Goal: Task Accomplishment & Management: Manage account settings

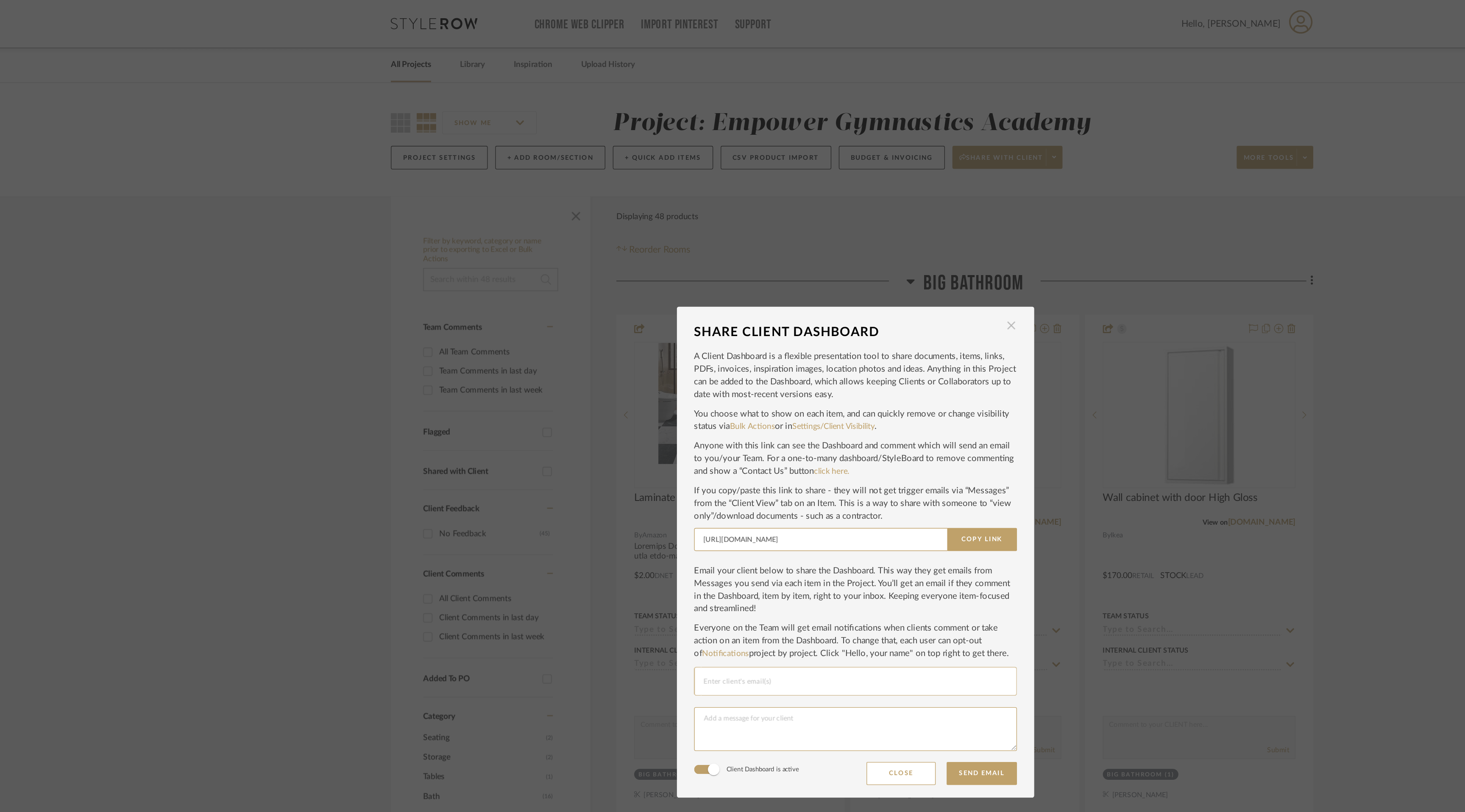
click at [842, 242] on span "button" at bounding box center [847, 239] width 17 height 17
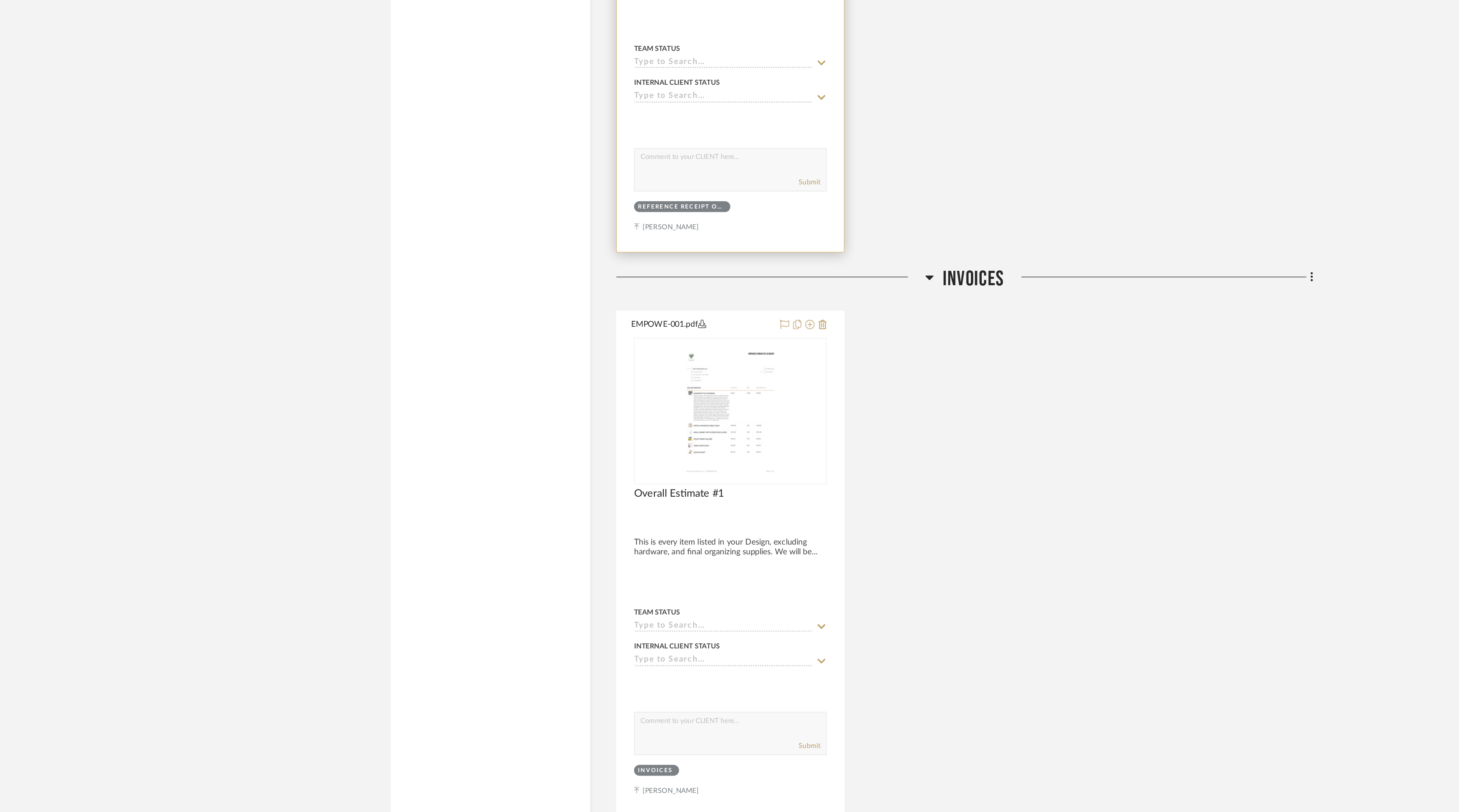
scroll to position [7144, 0]
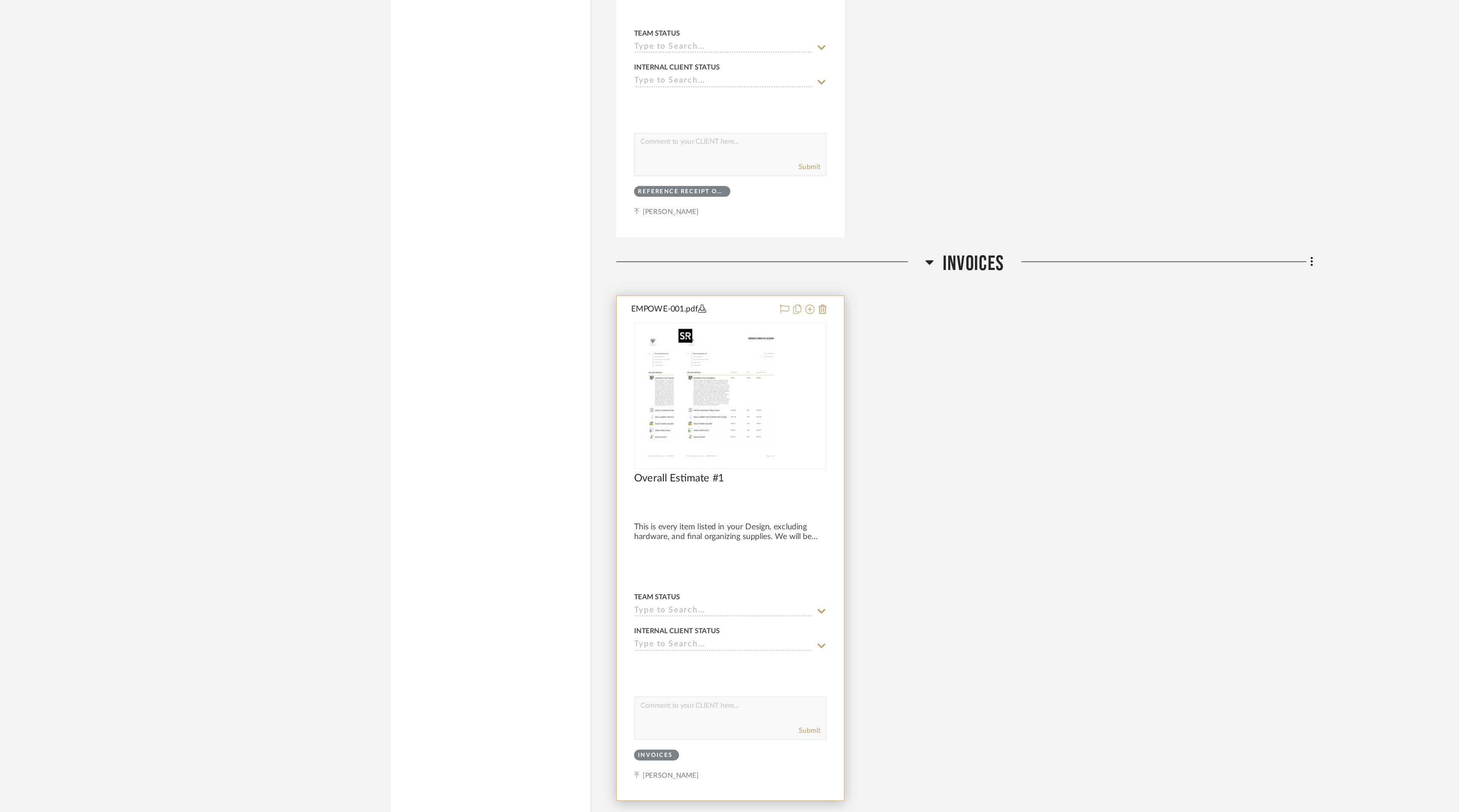
click at [643, 504] on img "0" at bounding box center [612, 506] width 83 height 106
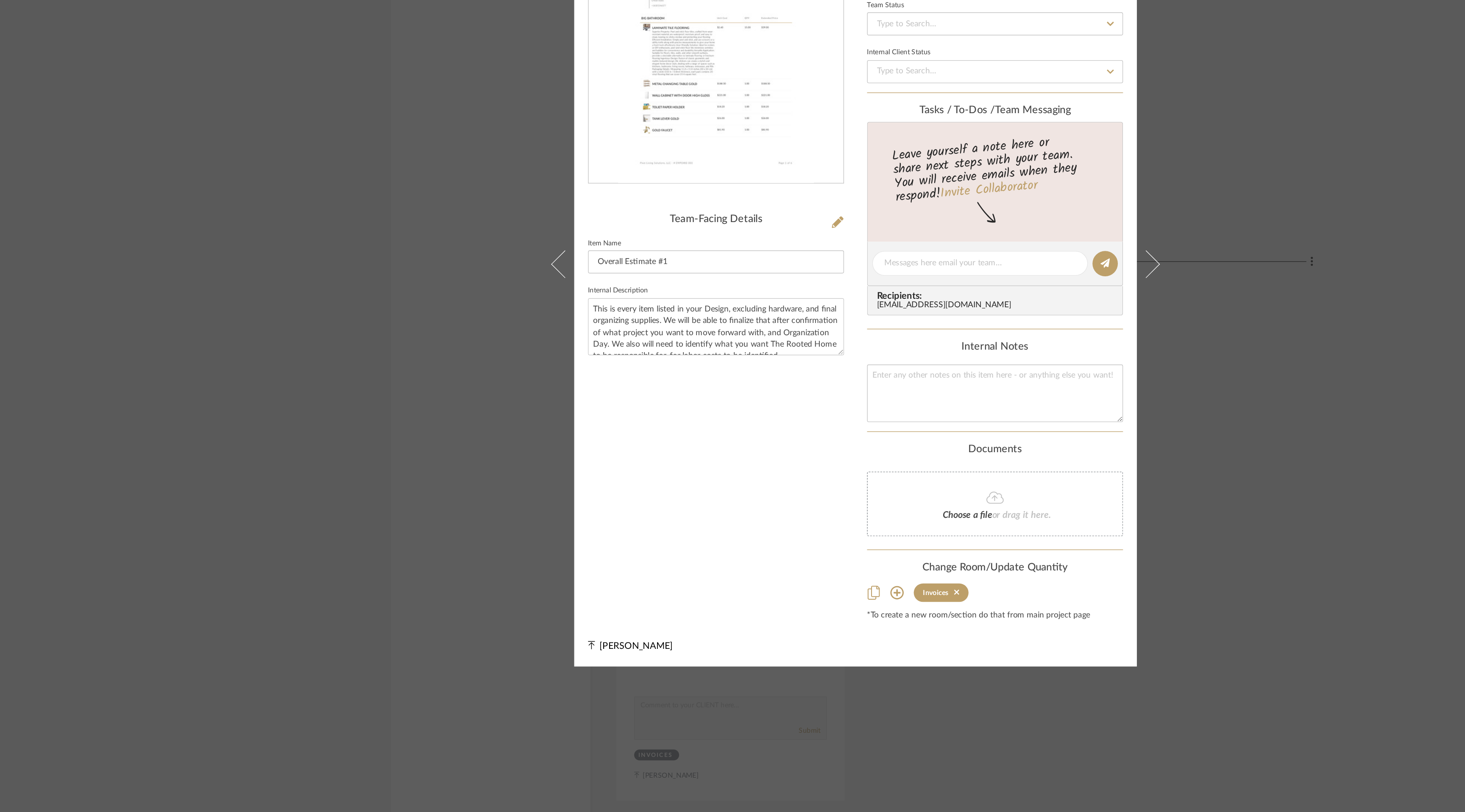
scroll to position [0, 0]
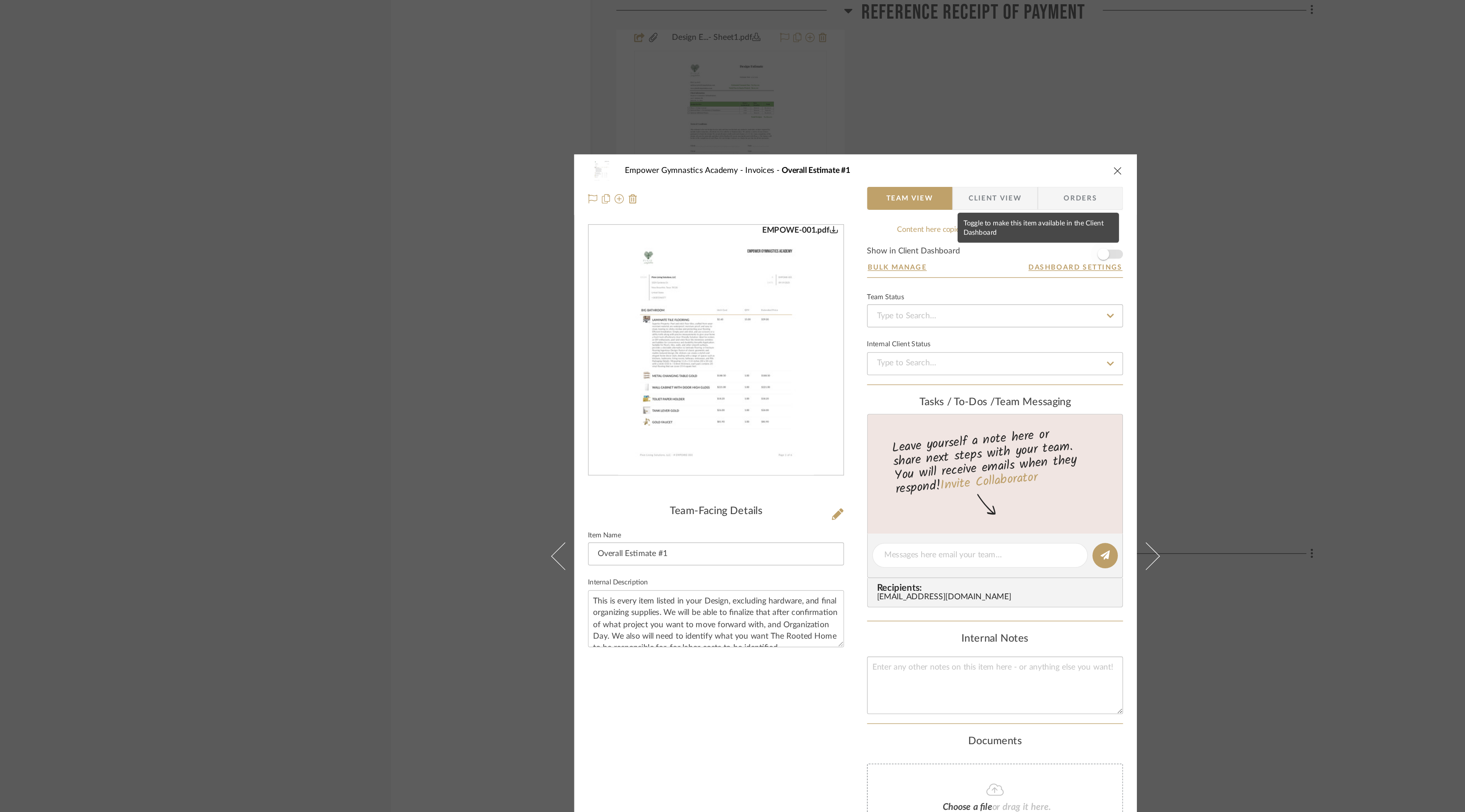
click at [919, 184] on span "button" at bounding box center [914, 187] width 19 height 19
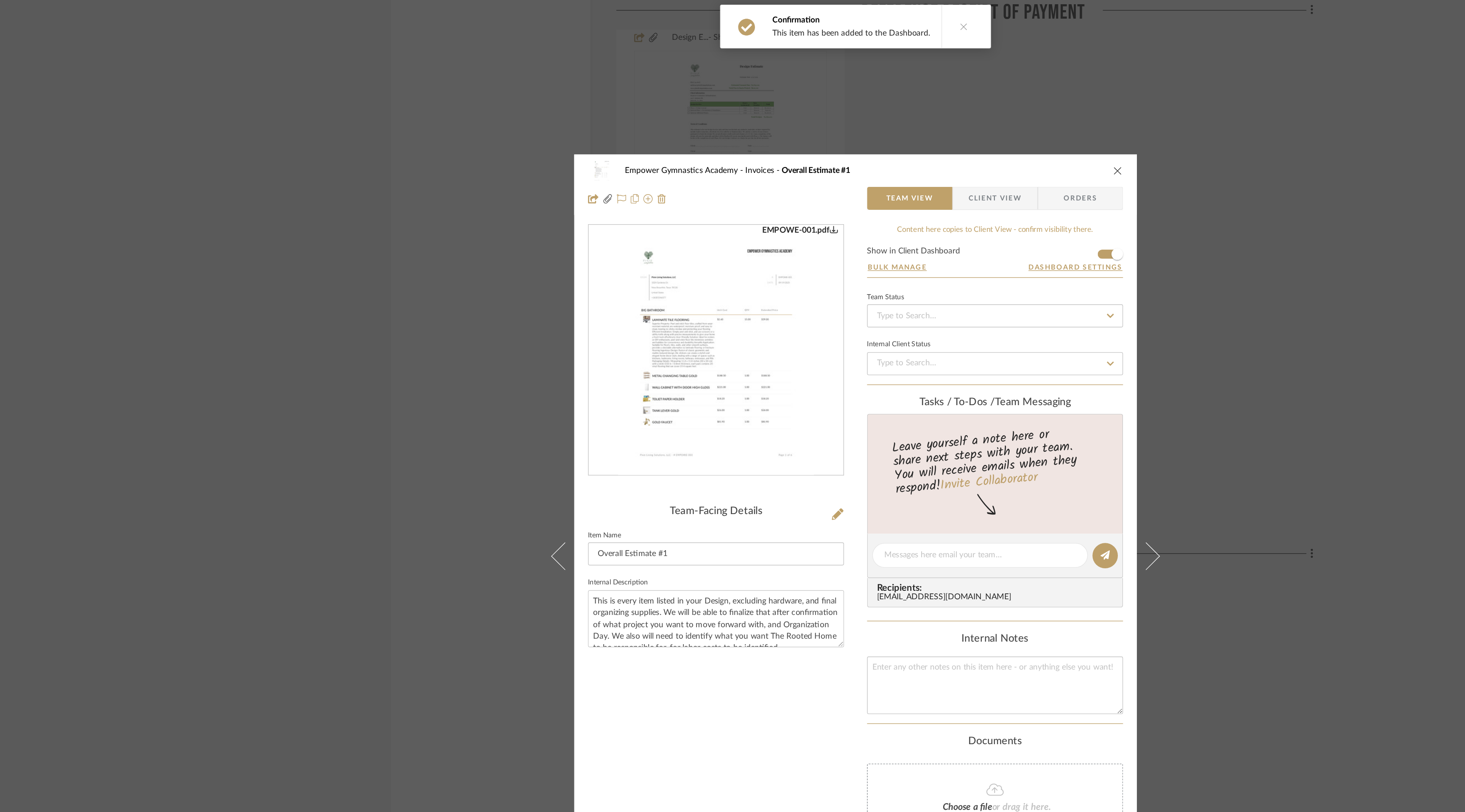
click at [635, 275] on img "0" at bounding box center [630, 257] width 144 height 184
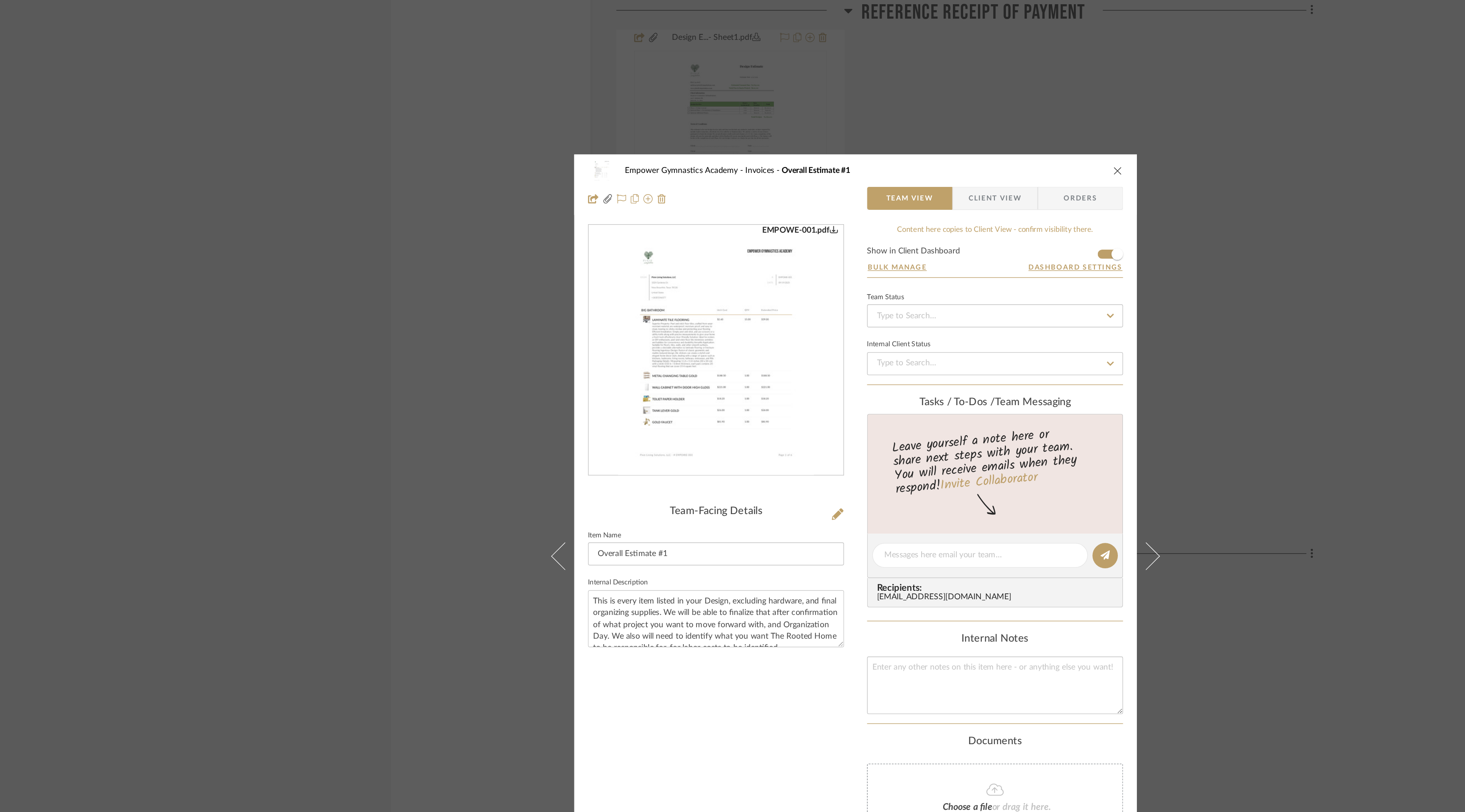
click at [911, 186] on form "Show in Client Dashboard Bulk Manage Dashboard Settings" at bounding box center [835, 193] width 188 height 22
click at [911, 188] on form "Show in Client Dashboard Bulk Manage Dashboard Settings" at bounding box center [835, 193] width 188 height 22
click at [916, 188] on span "button" at bounding box center [925, 187] width 19 height 19
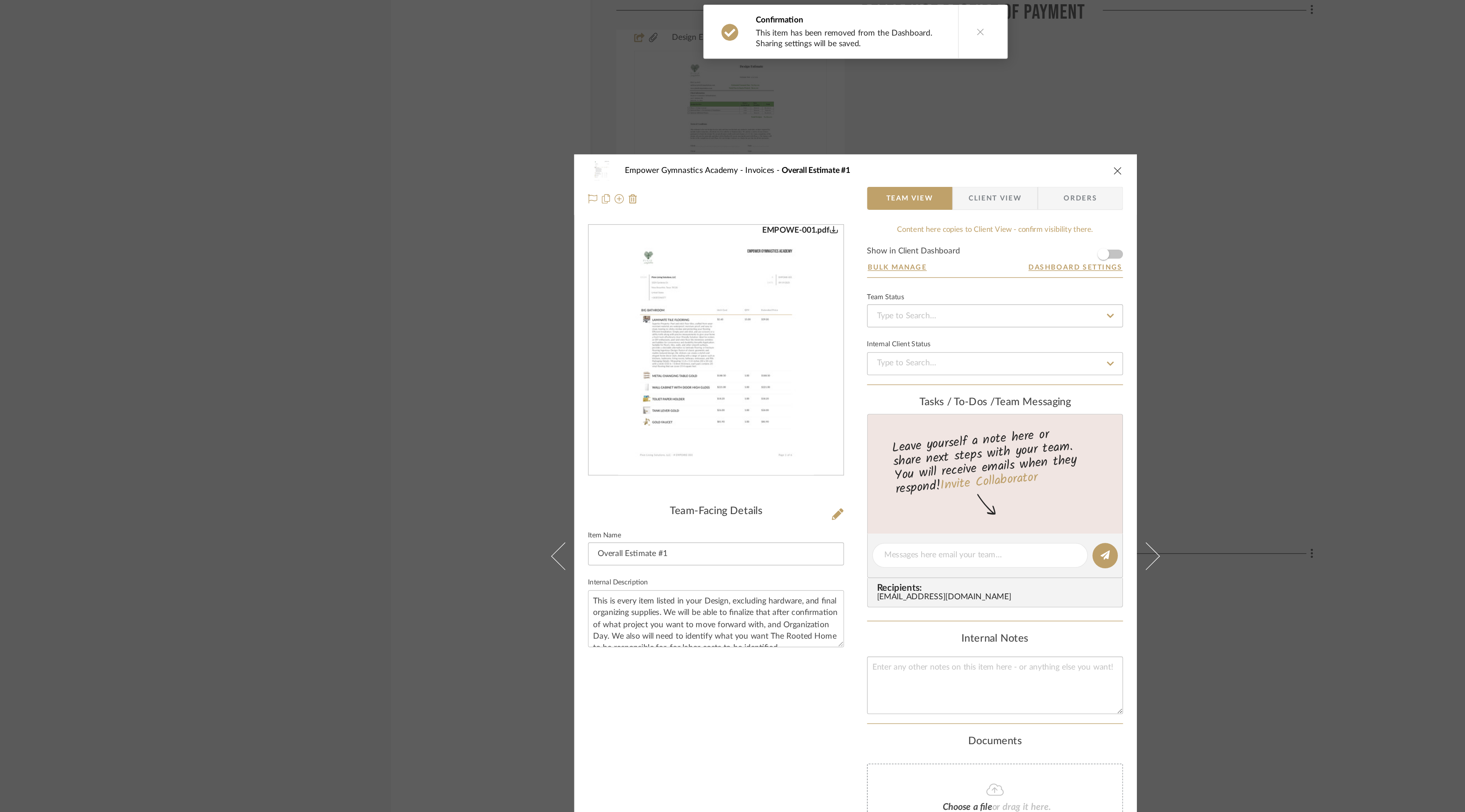
click at [925, 124] on icon "close" at bounding box center [925, 126] width 7 height 7
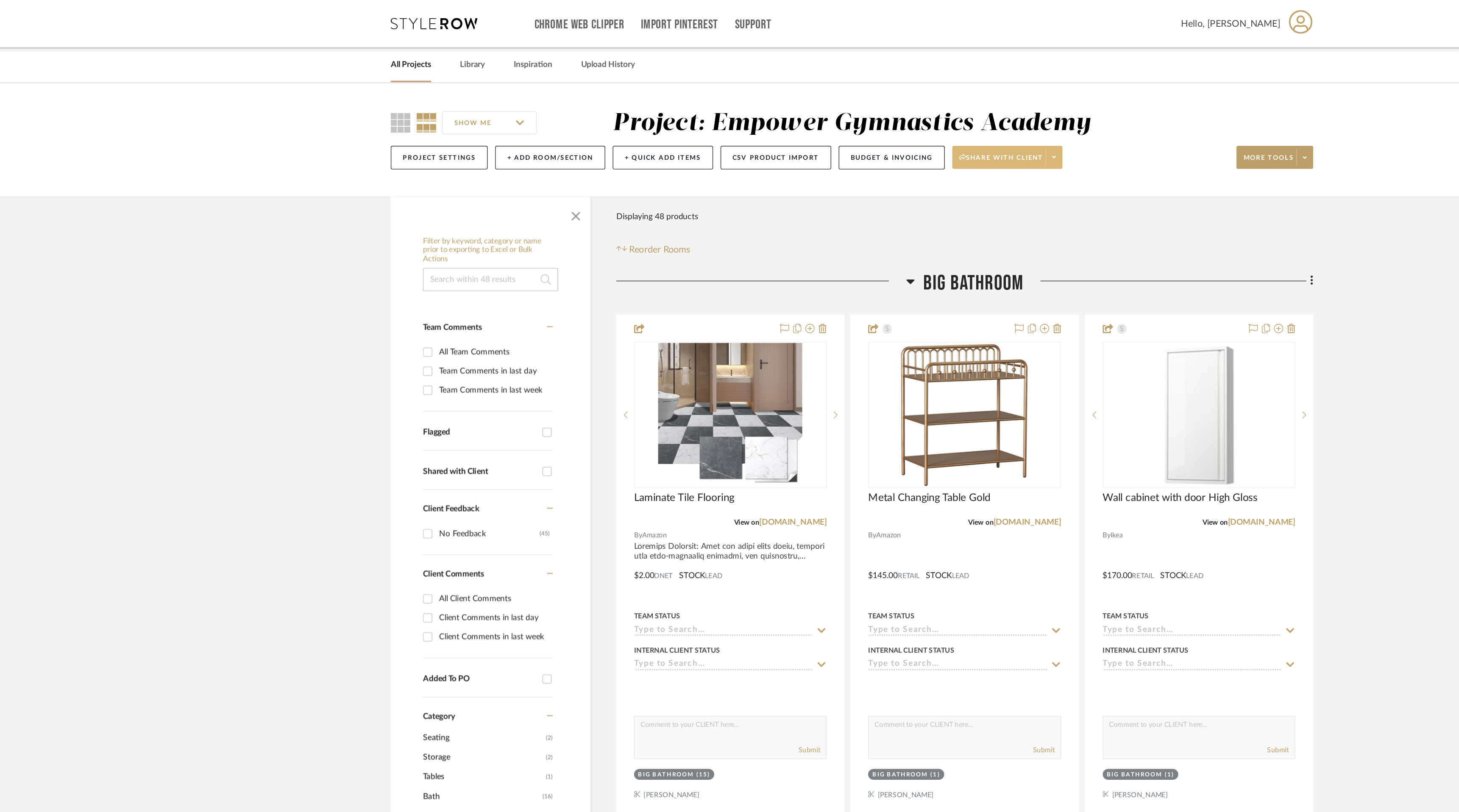
click at [880, 116] on icon at bounding box center [878, 115] width 3 height 2
click at [756, 114] on div at bounding box center [730, 406] width 1459 height 812
click at [756, 114] on button "Budget & Invoicing" at bounding box center [758, 116] width 78 height 18
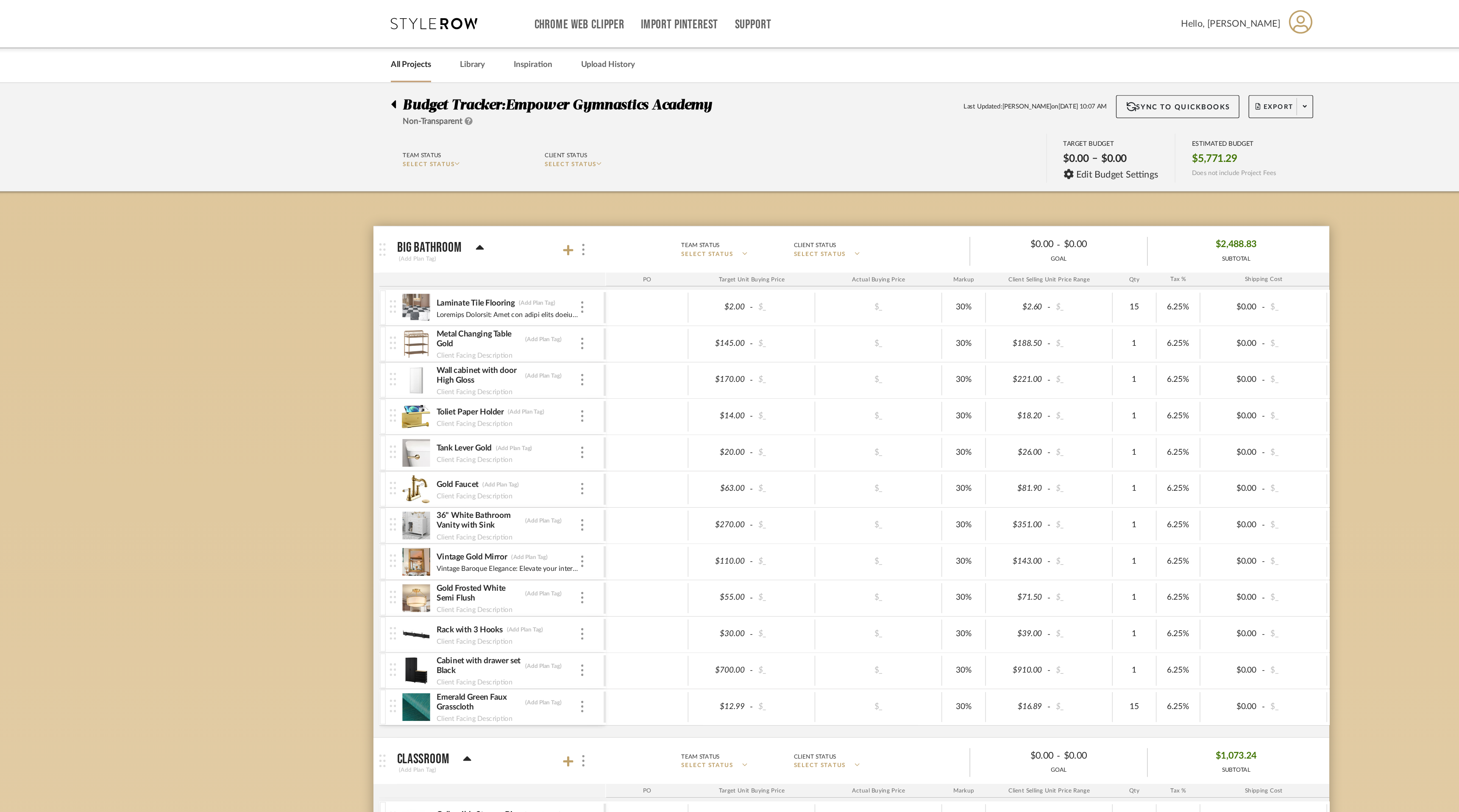
click at [395, 76] on div at bounding box center [395, 75] width 9 height 10
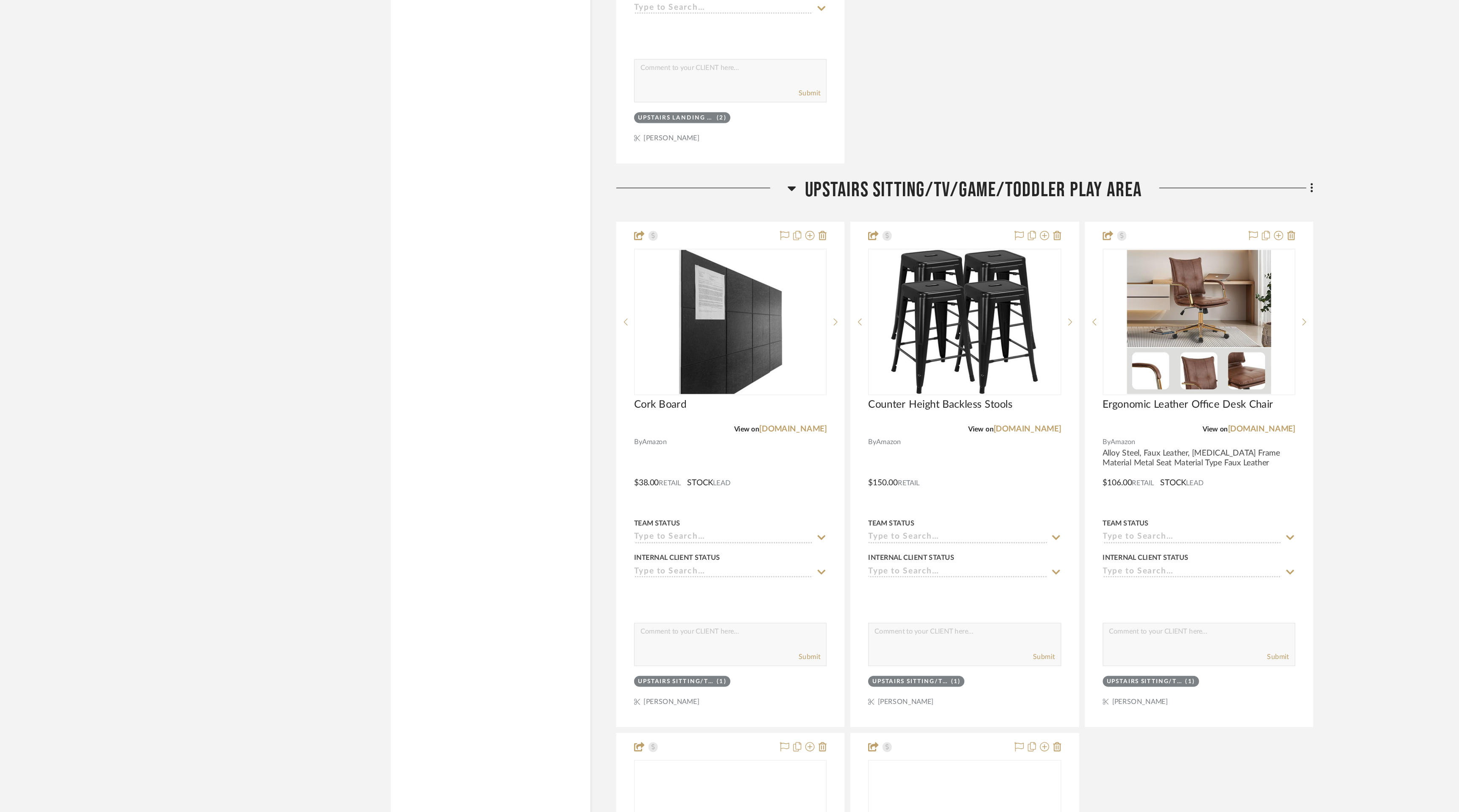
scroll to position [5256, 0]
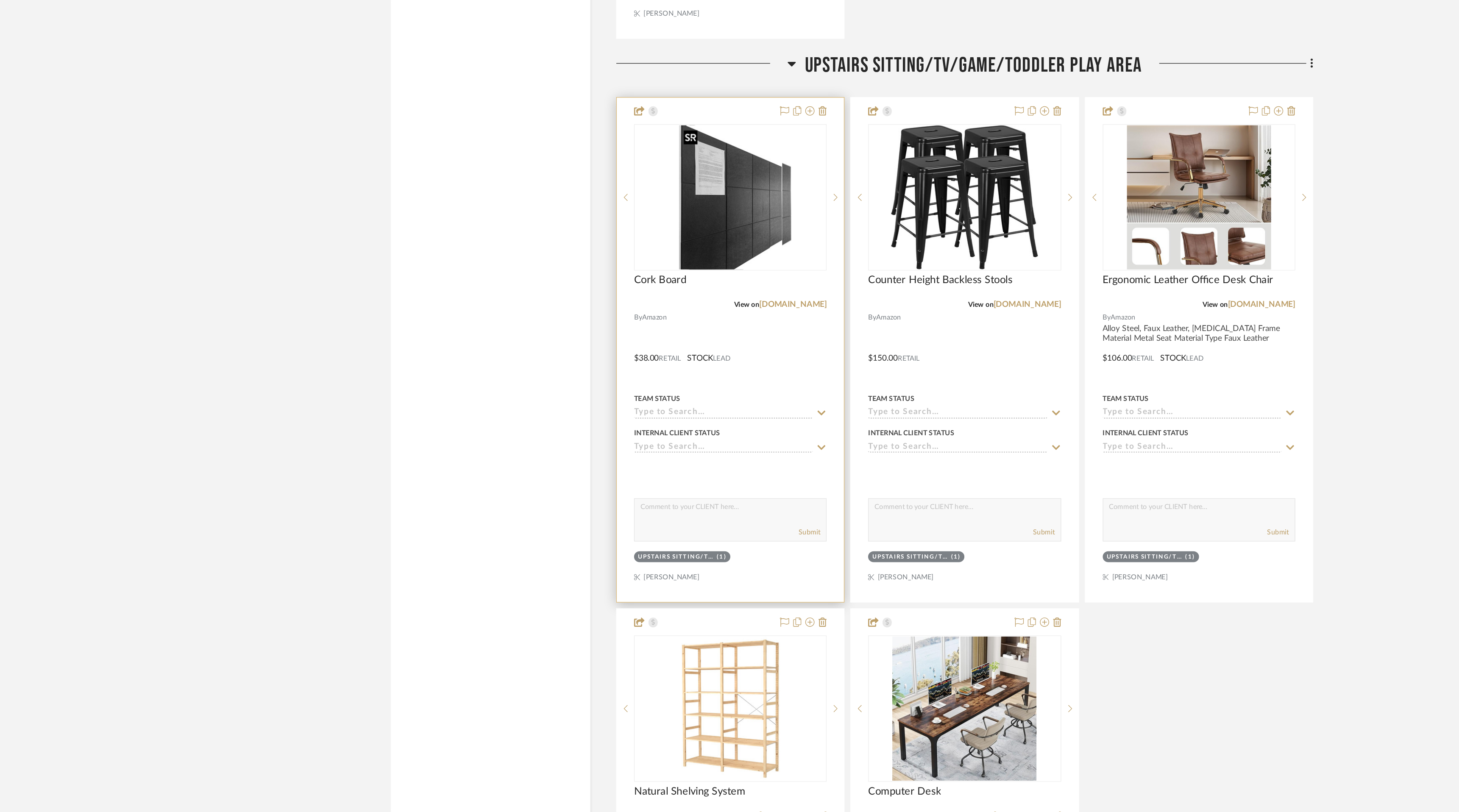
click at [624, 352] on img "0" at bounding box center [646, 360] width 76 height 106
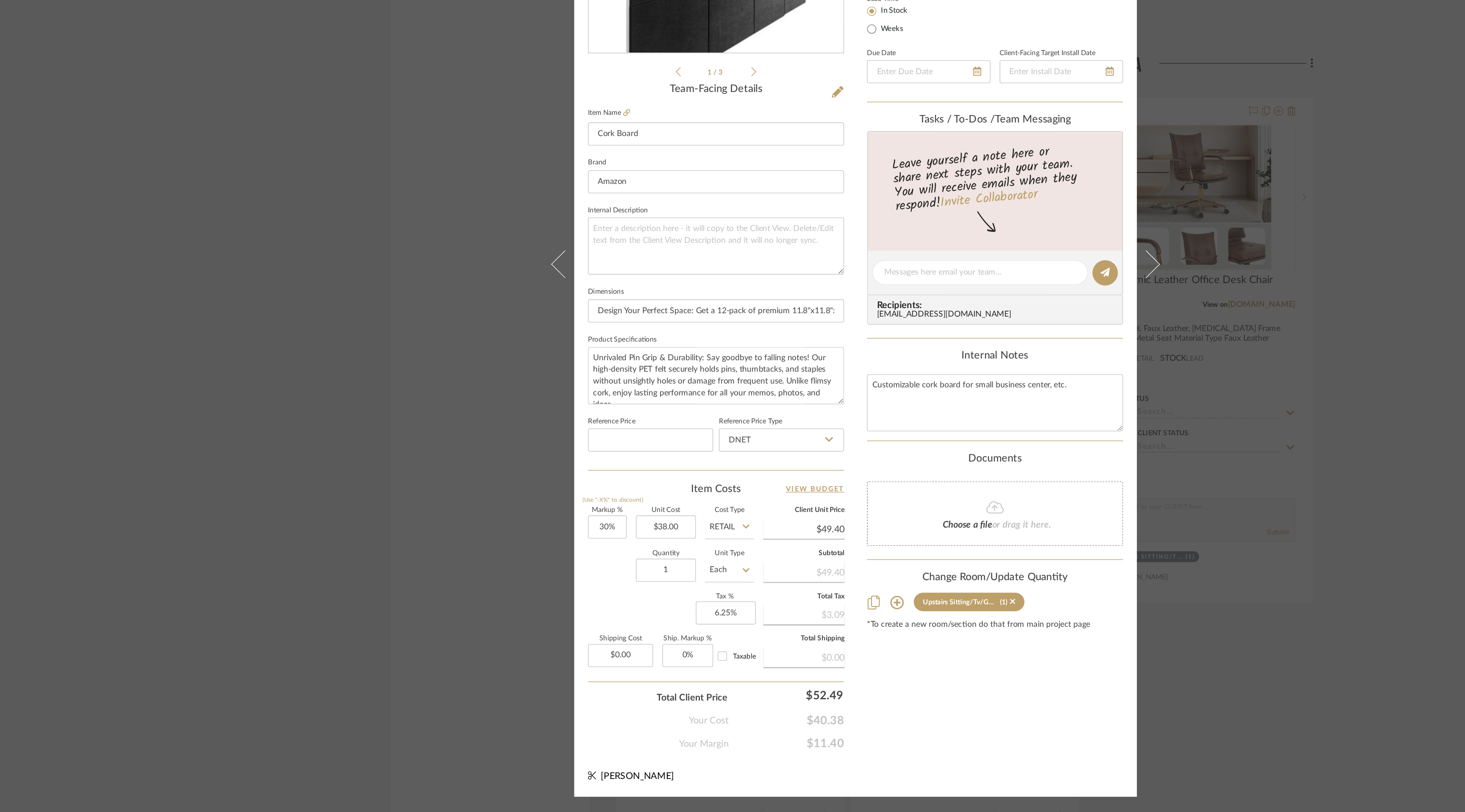
scroll to position [0, 0]
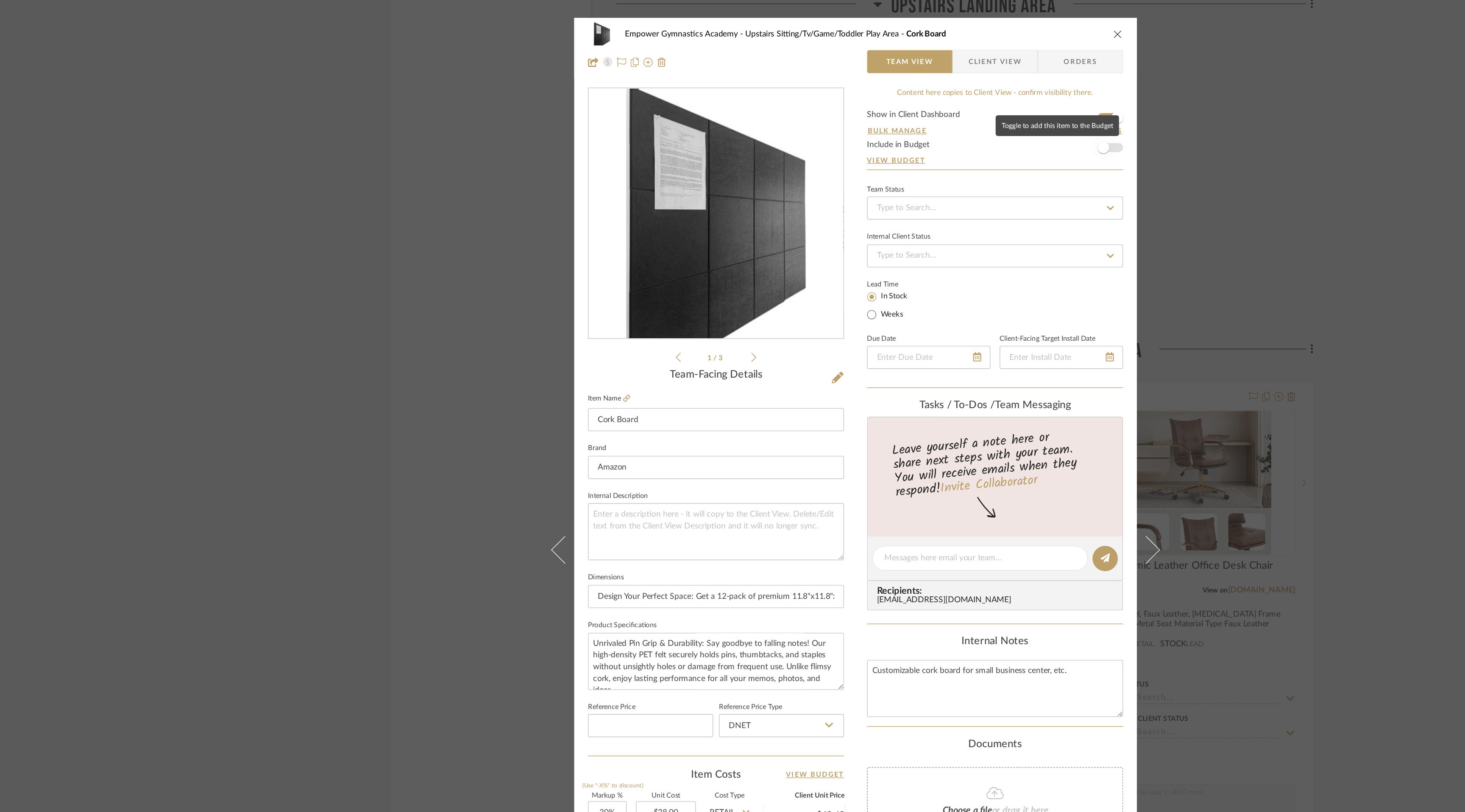
click at [920, 113] on span "button" at bounding box center [914, 113] width 19 height 19
click at [922, 29] on icon "close" at bounding box center [925, 30] width 7 height 7
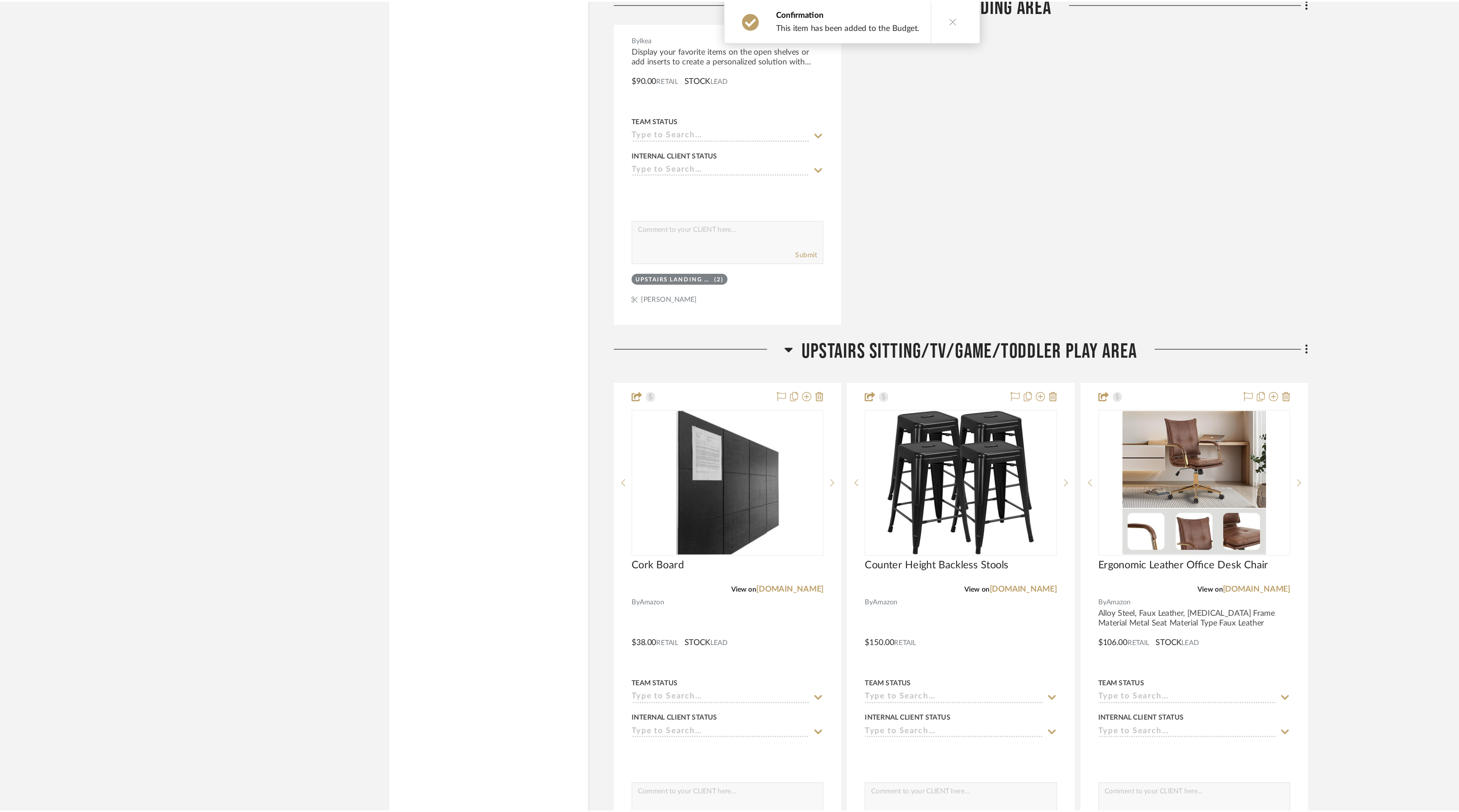
scroll to position [5256, 0]
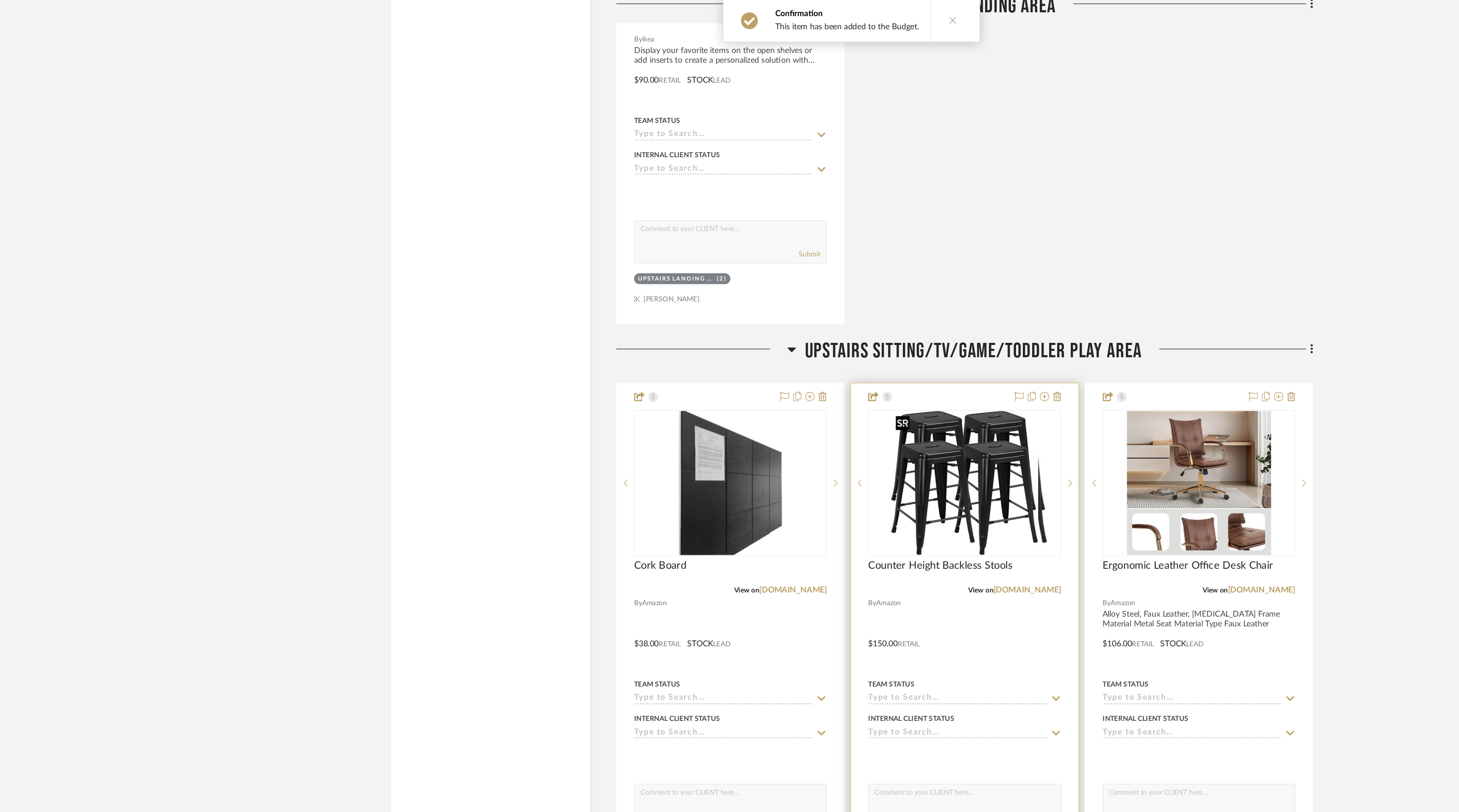
click at [826, 339] on div at bounding box center [812, 359] width 142 height 107
click at [810, 353] on img "0" at bounding box center [813, 360] width 108 height 106
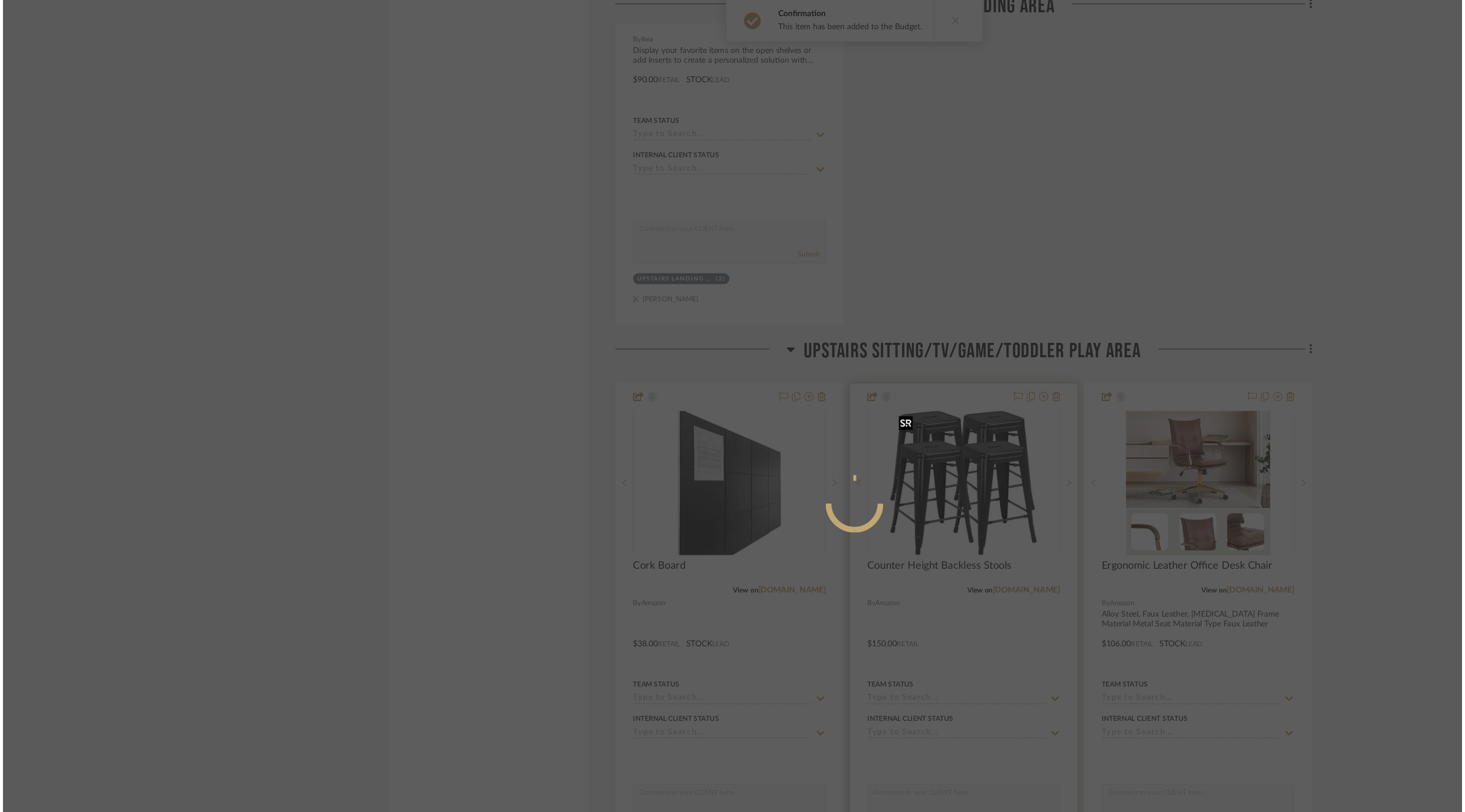
scroll to position [0, 0]
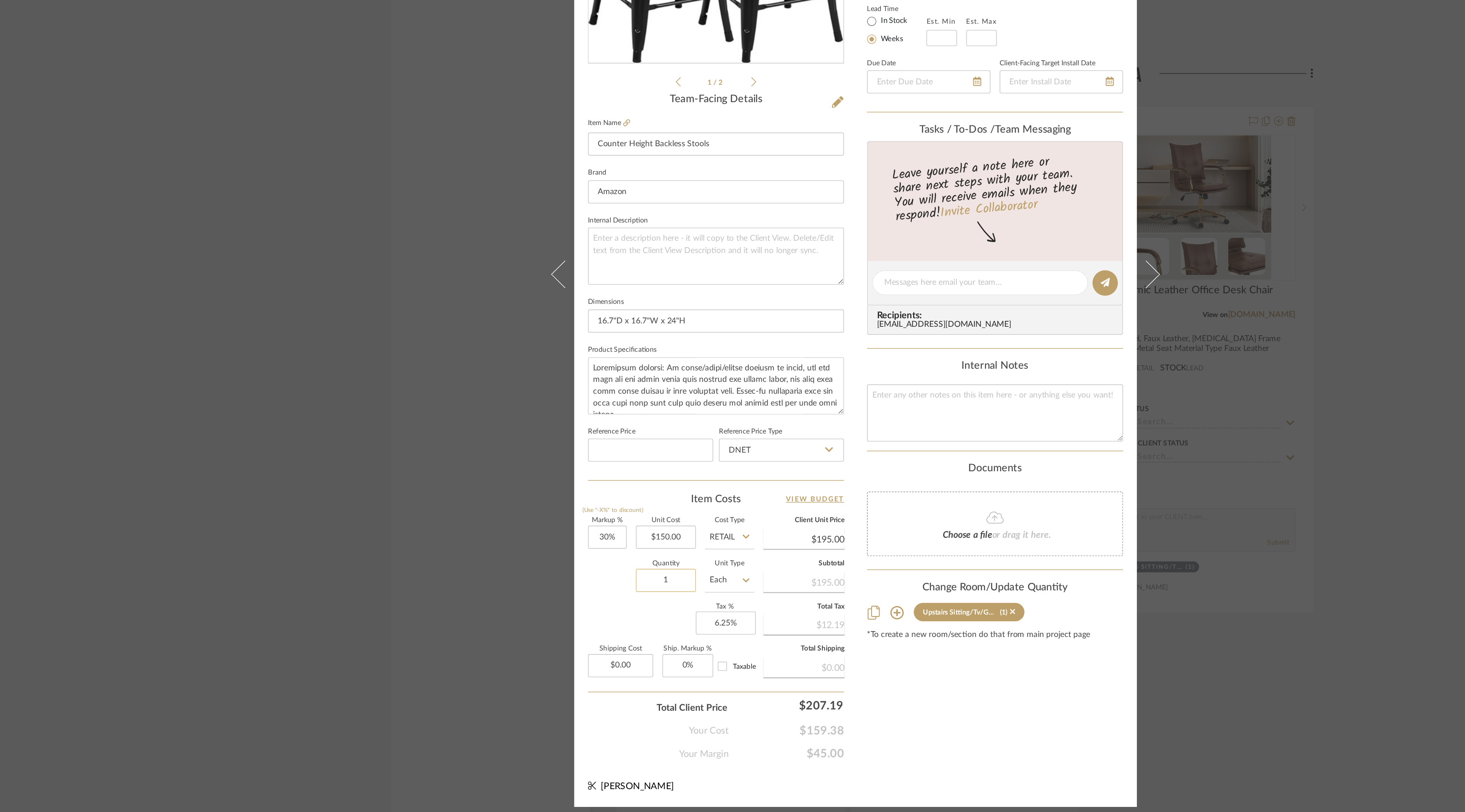
click at [594, 629] on input "1" at bounding box center [593, 634] width 44 height 17
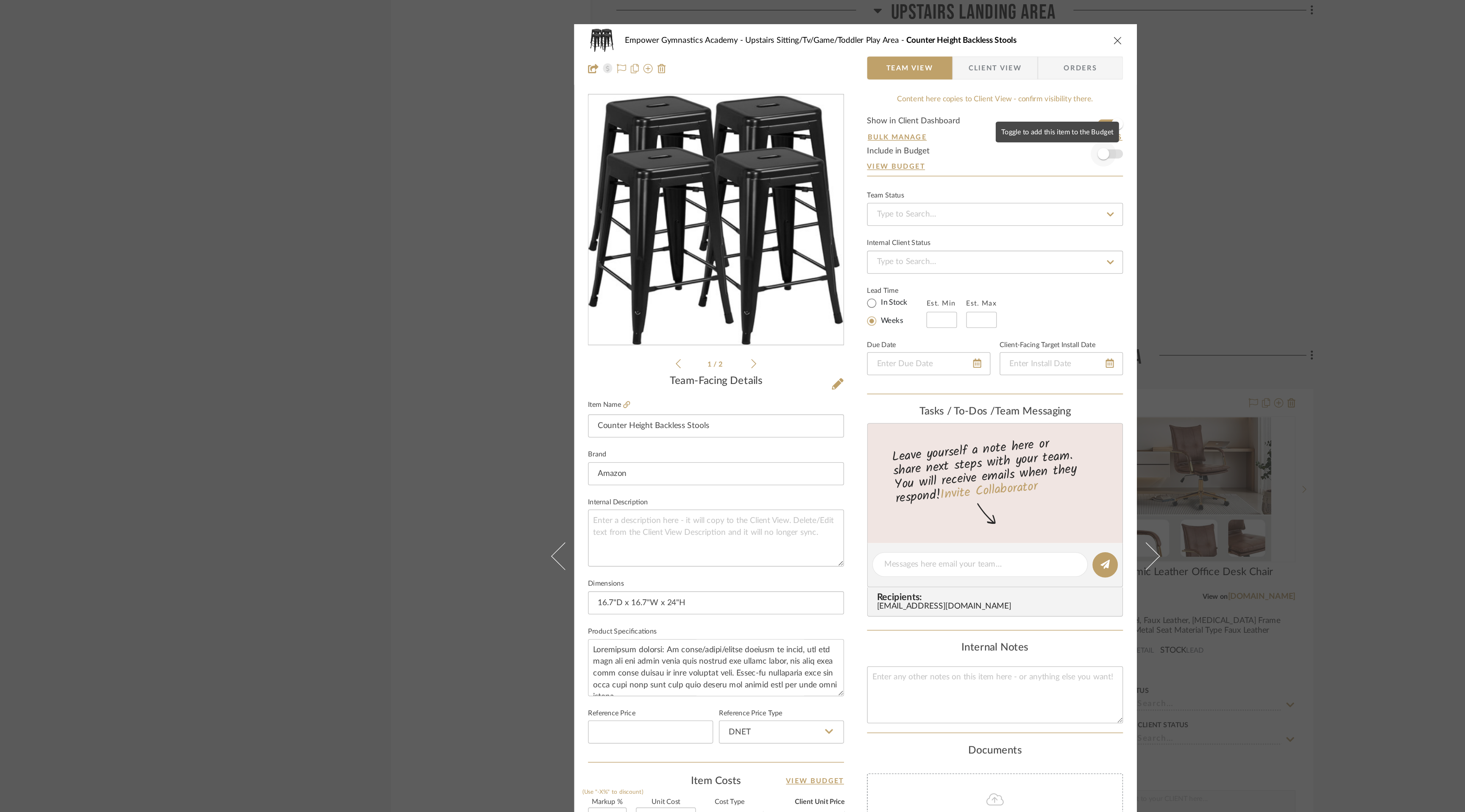
type input "2"
click at [918, 115] on span "button" at bounding box center [914, 113] width 19 height 19
click at [922, 28] on icon "close" at bounding box center [925, 30] width 7 height 7
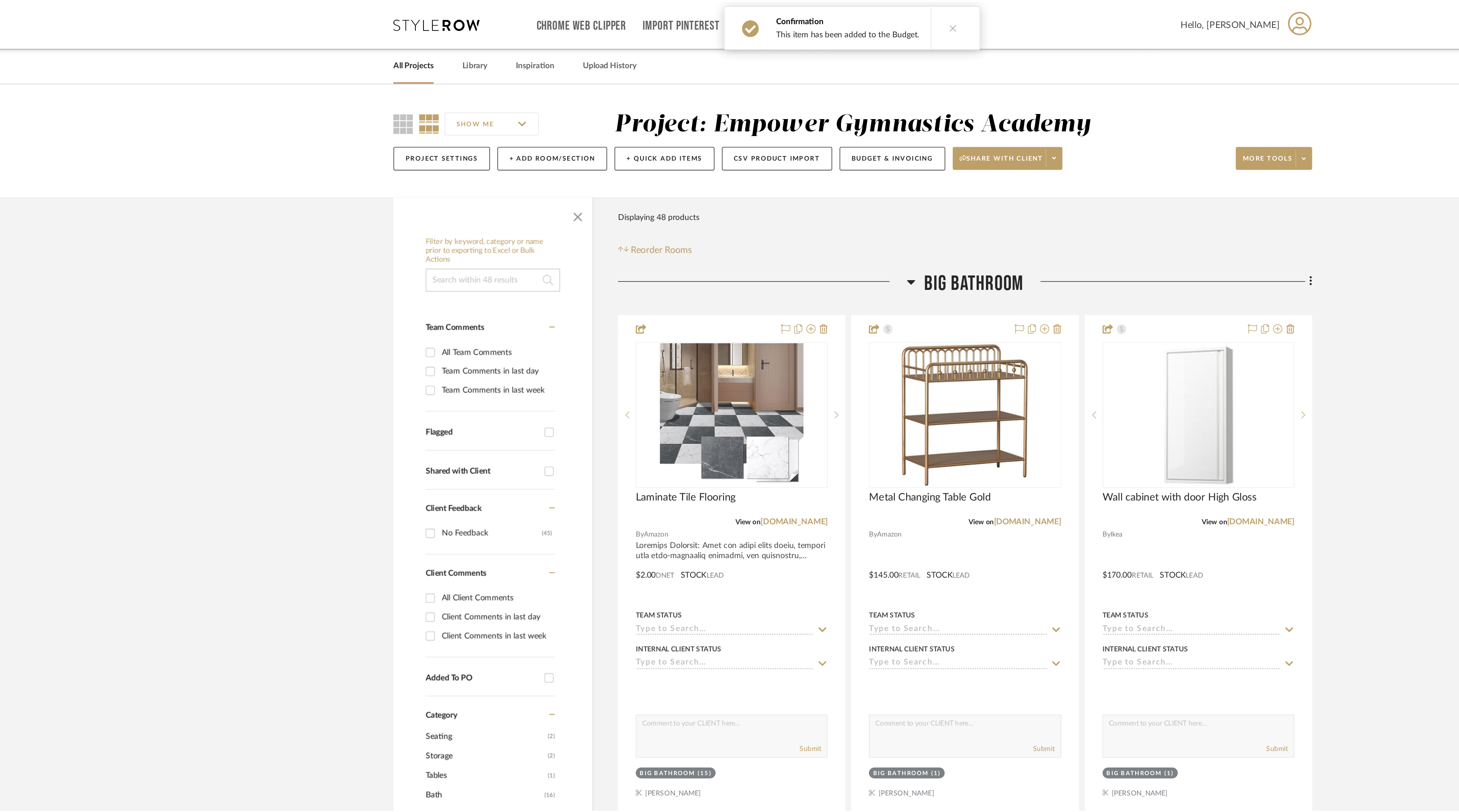
scroll to position [5256, 0]
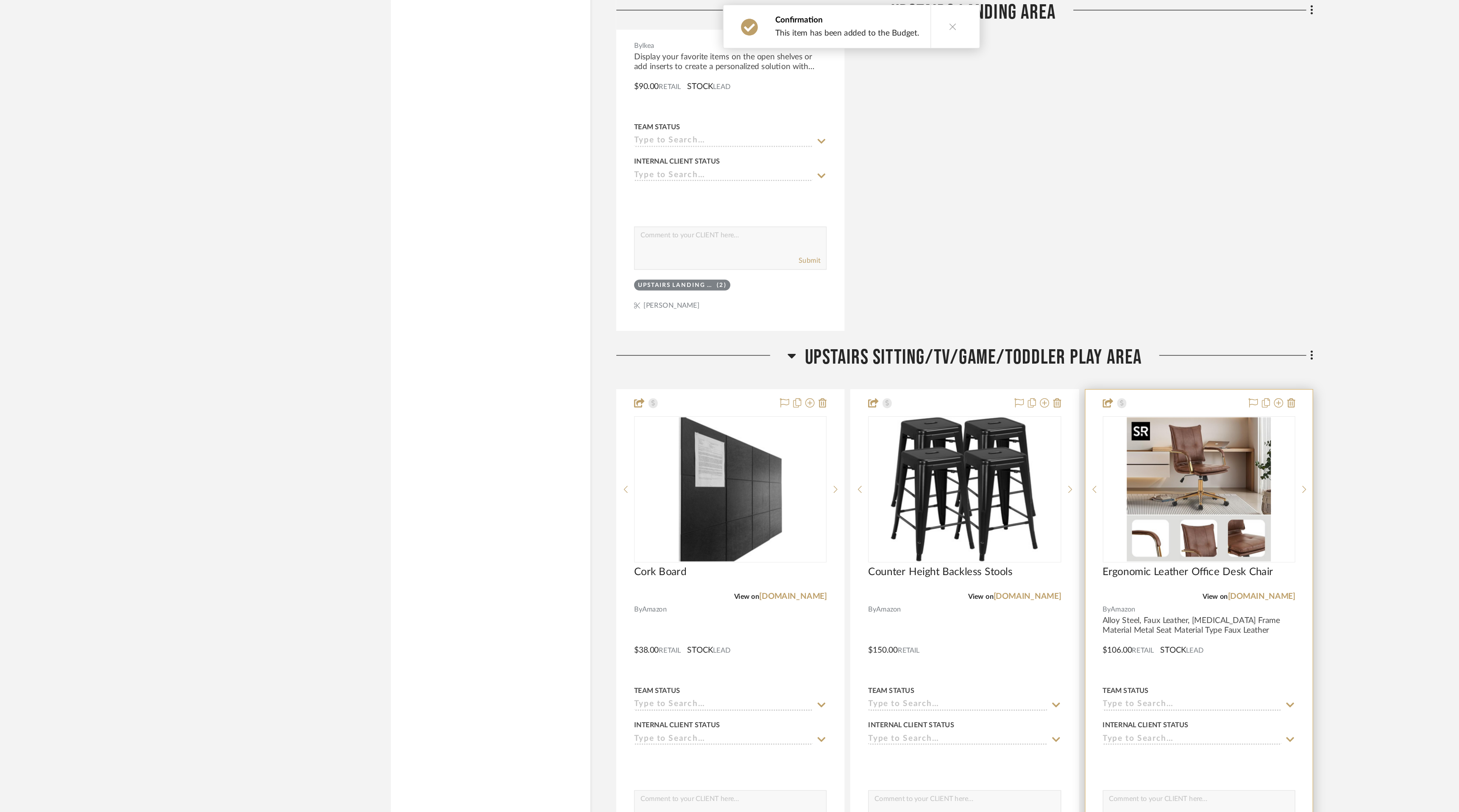
click at [991, 354] on img "0" at bounding box center [985, 360] width 106 height 106
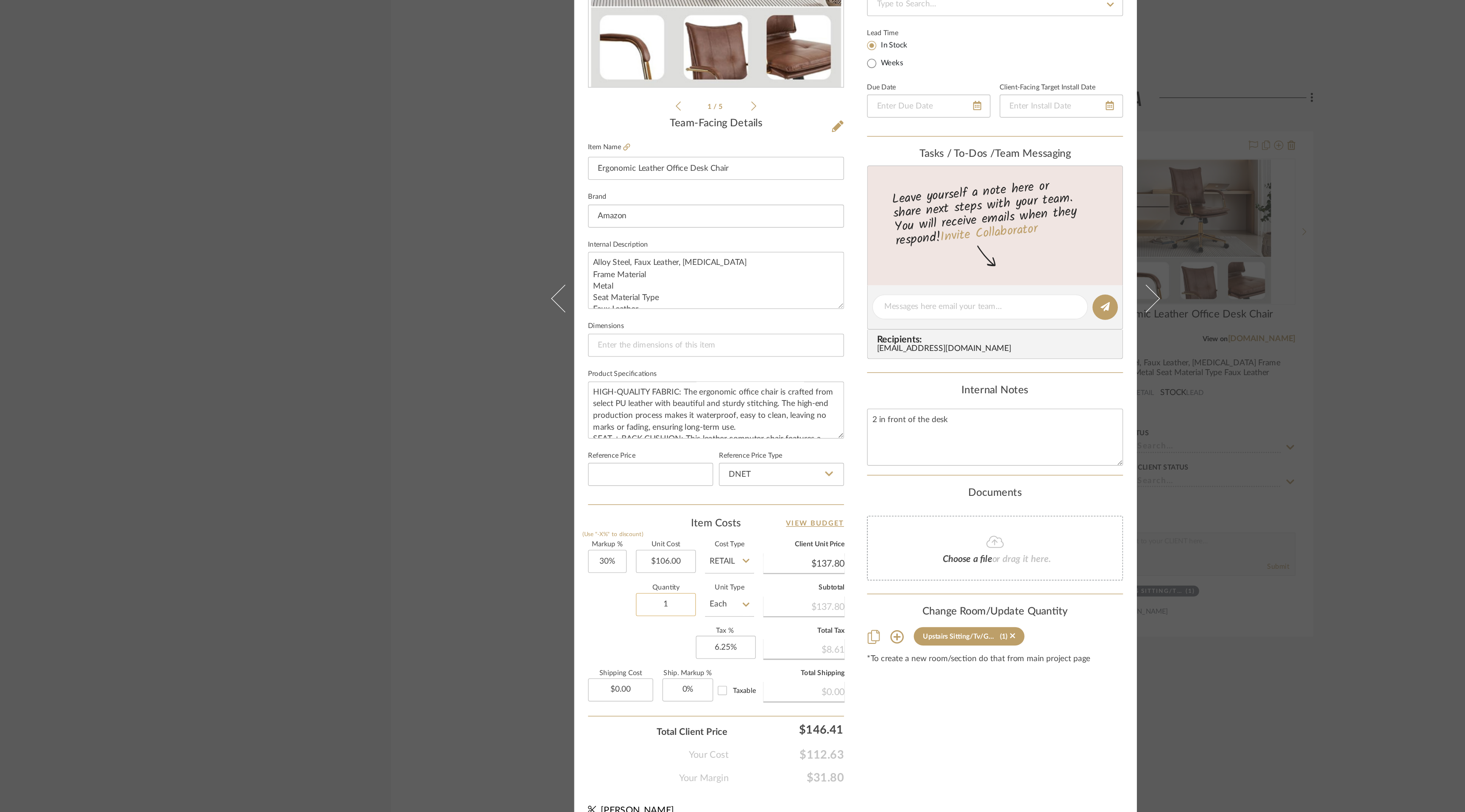
click at [594, 631] on input "1" at bounding box center [593, 634] width 44 height 17
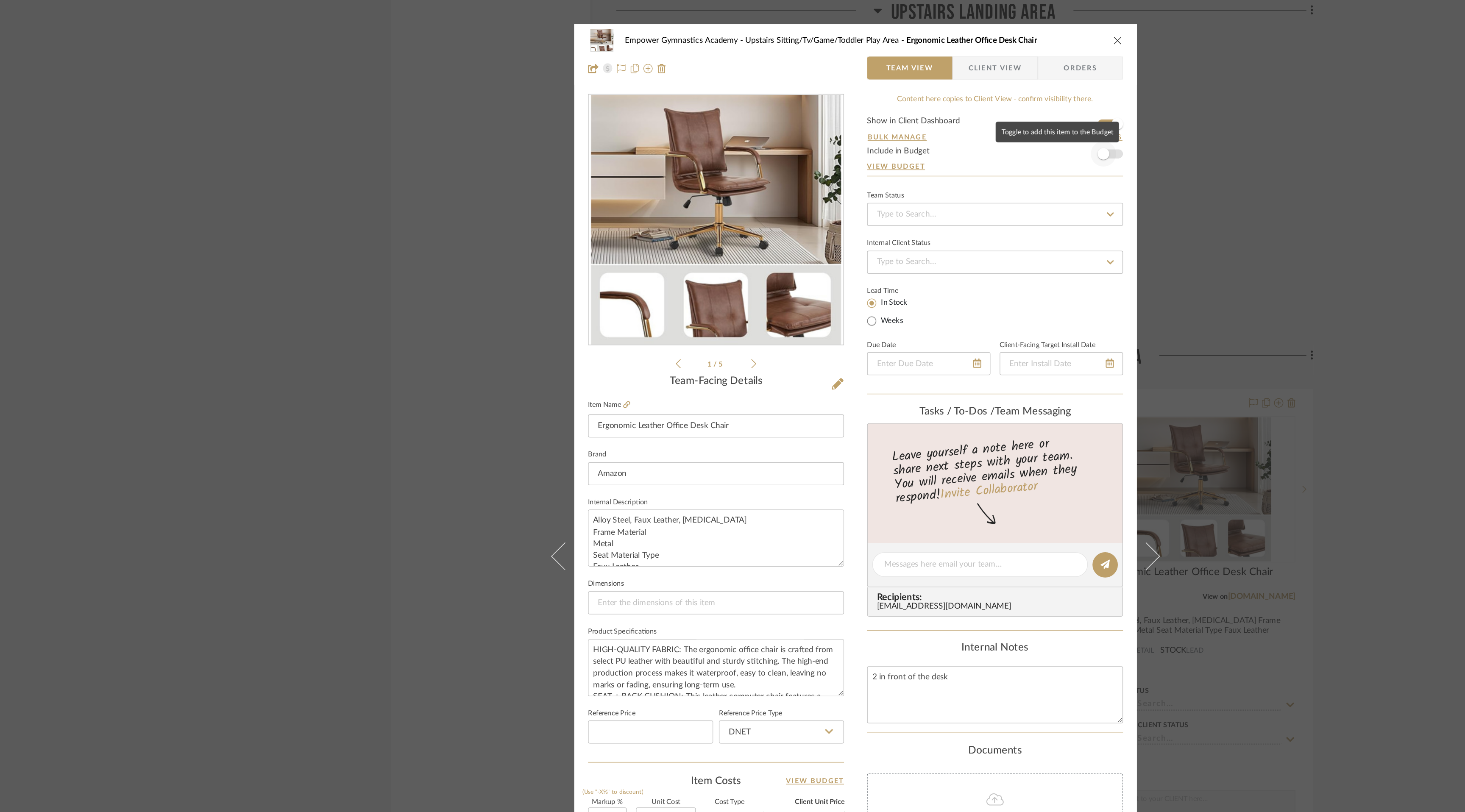
type input "2"
click at [916, 113] on span "button" at bounding box center [914, 113] width 9 height 9
click at [922, 28] on icon "close" at bounding box center [925, 30] width 7 height 7
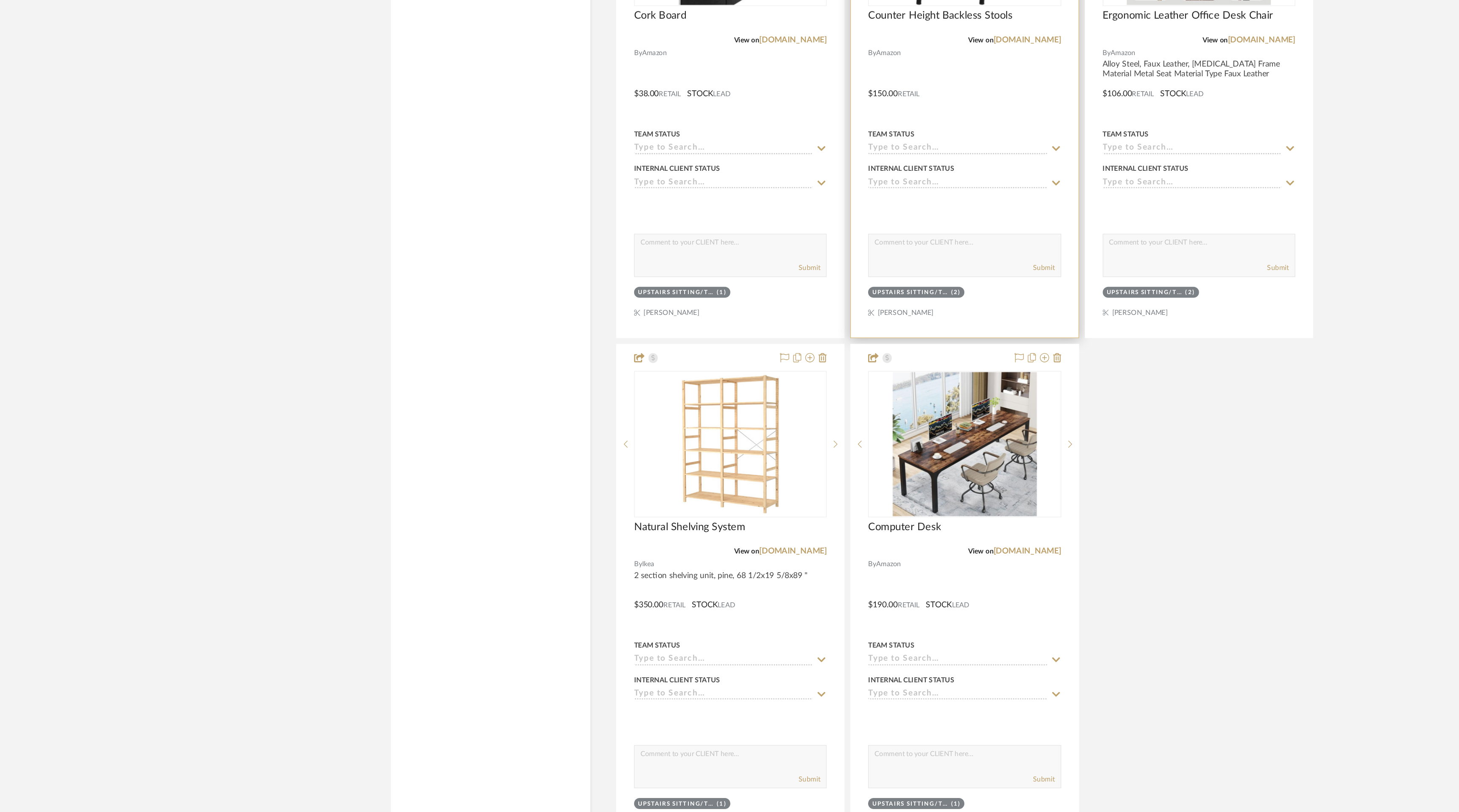
scroll to position [5465, 0]
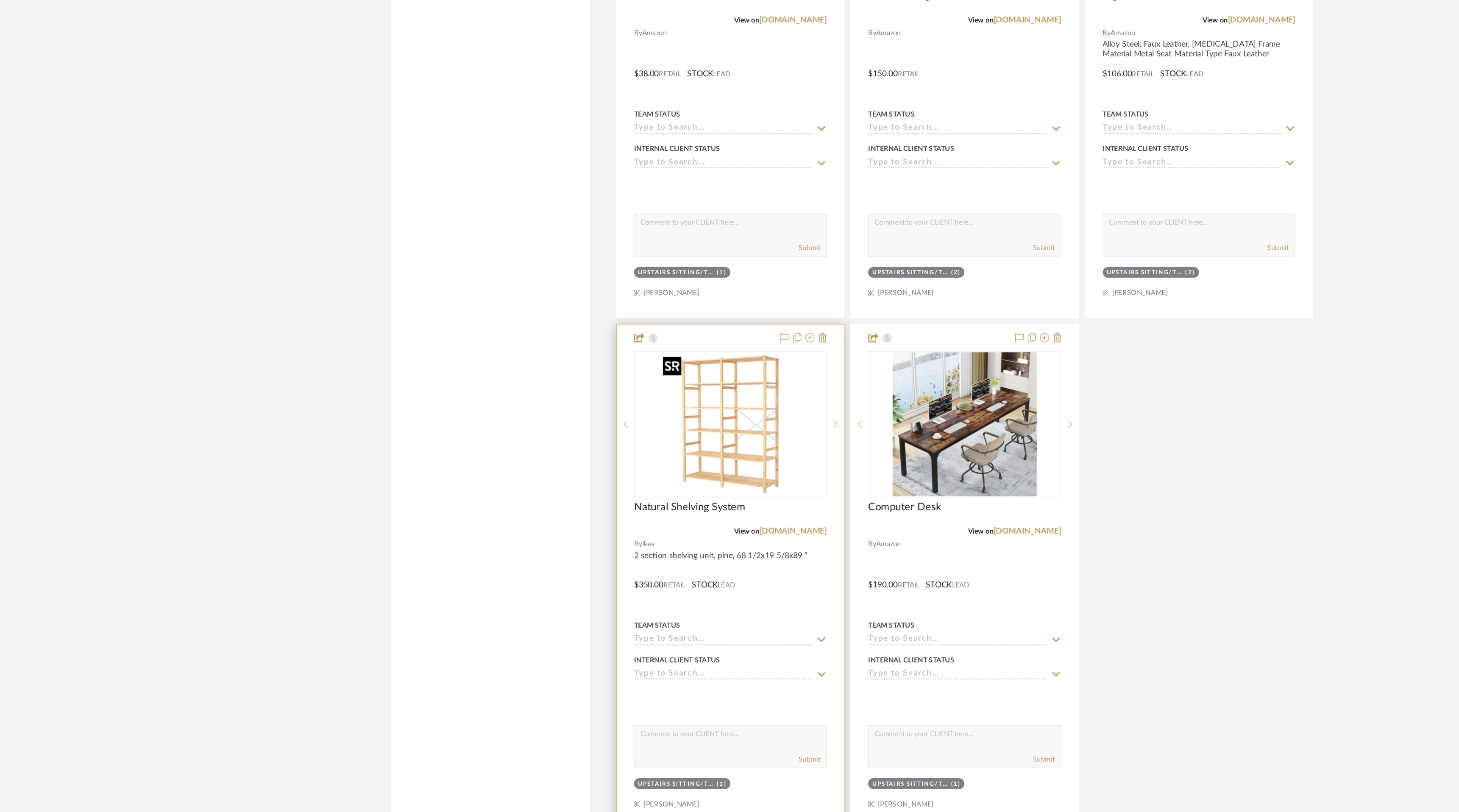
click at [645, 562] on img "0" at bounding box center [640, 527] width 106 height 106
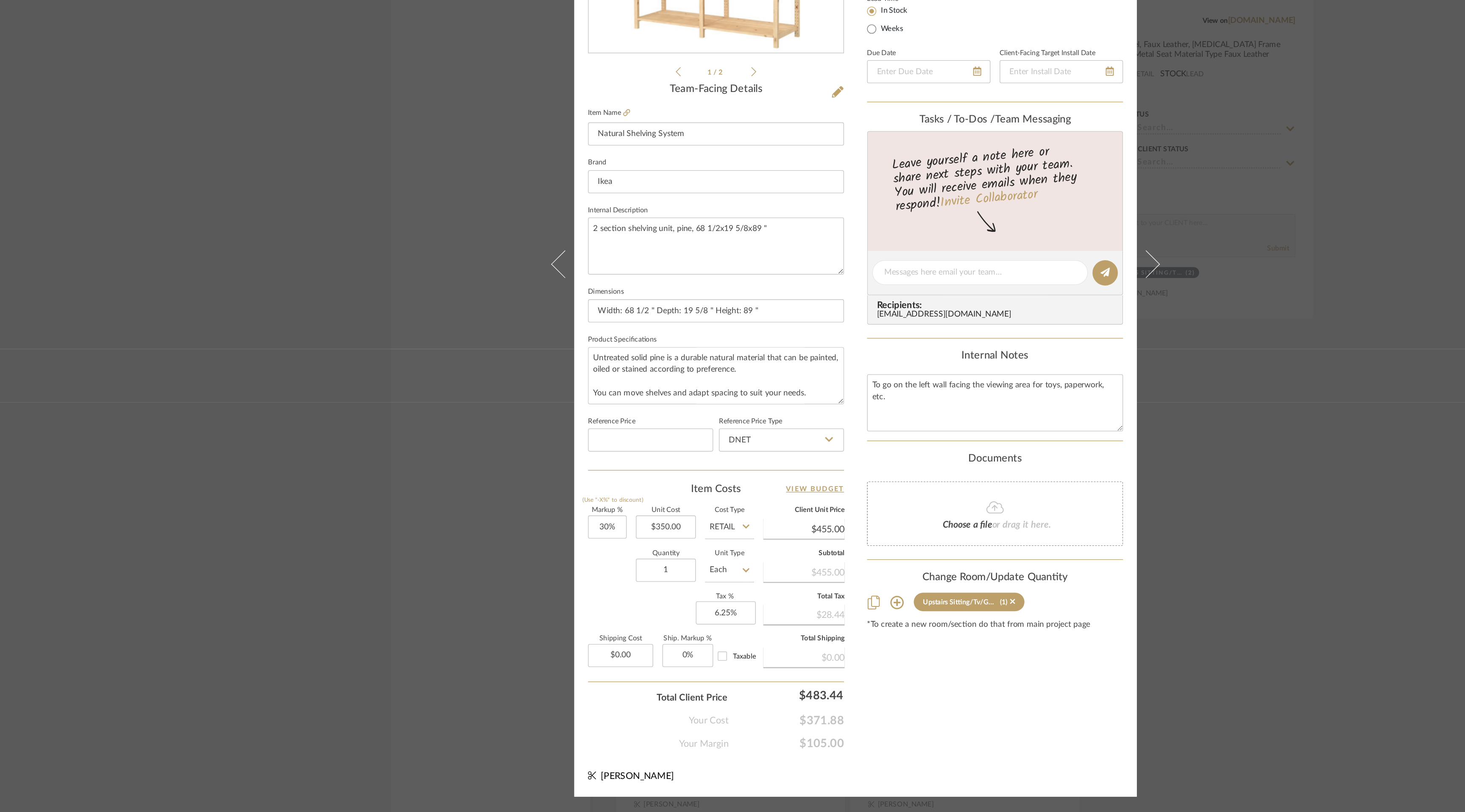
scroll to position [0, 0]
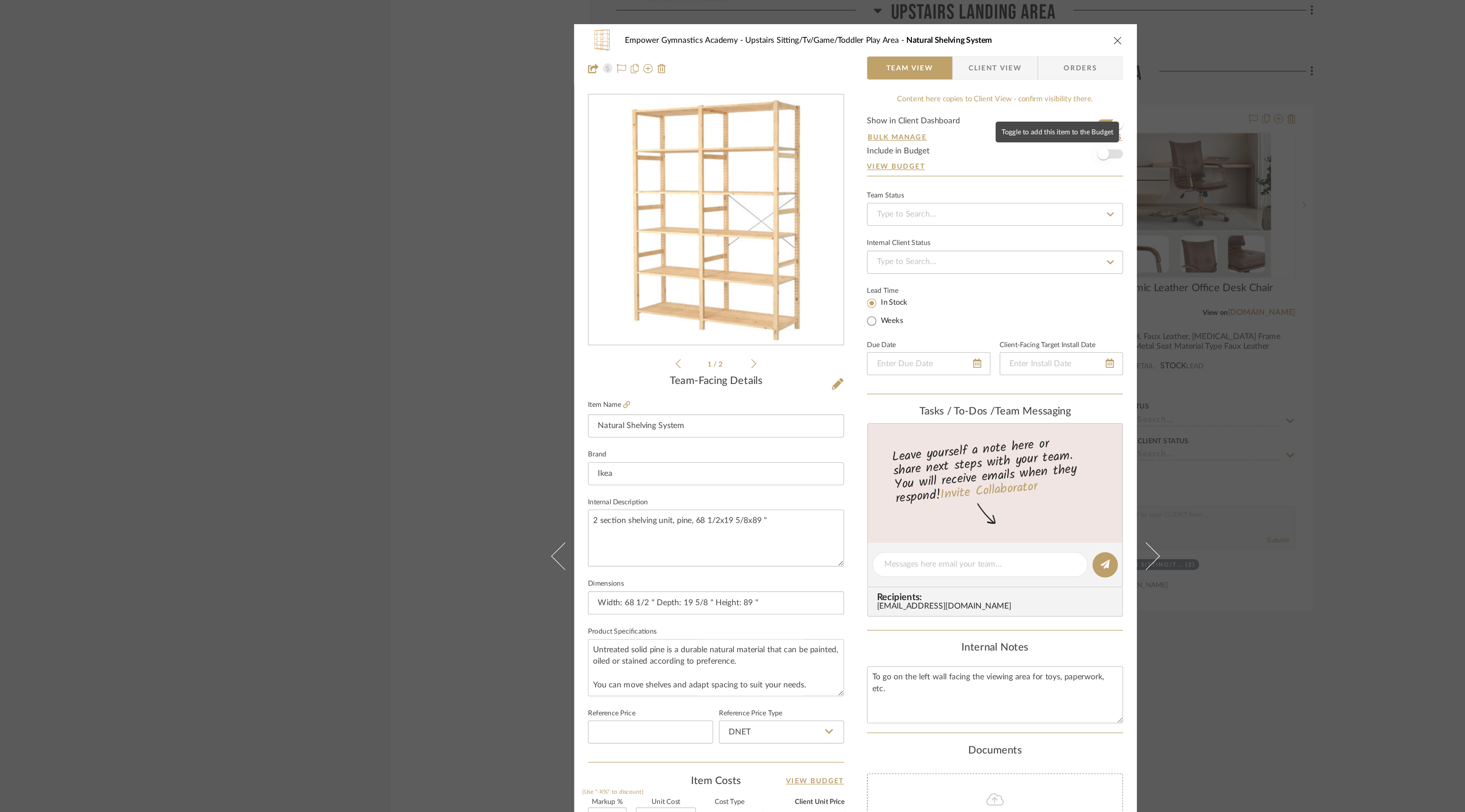
click at [916, 115] on span "button" at bounding box center [914, 113] width 19 height 19
click at [923, 28] on icon "close" at bounding box center [925, 30] width 7 height 7
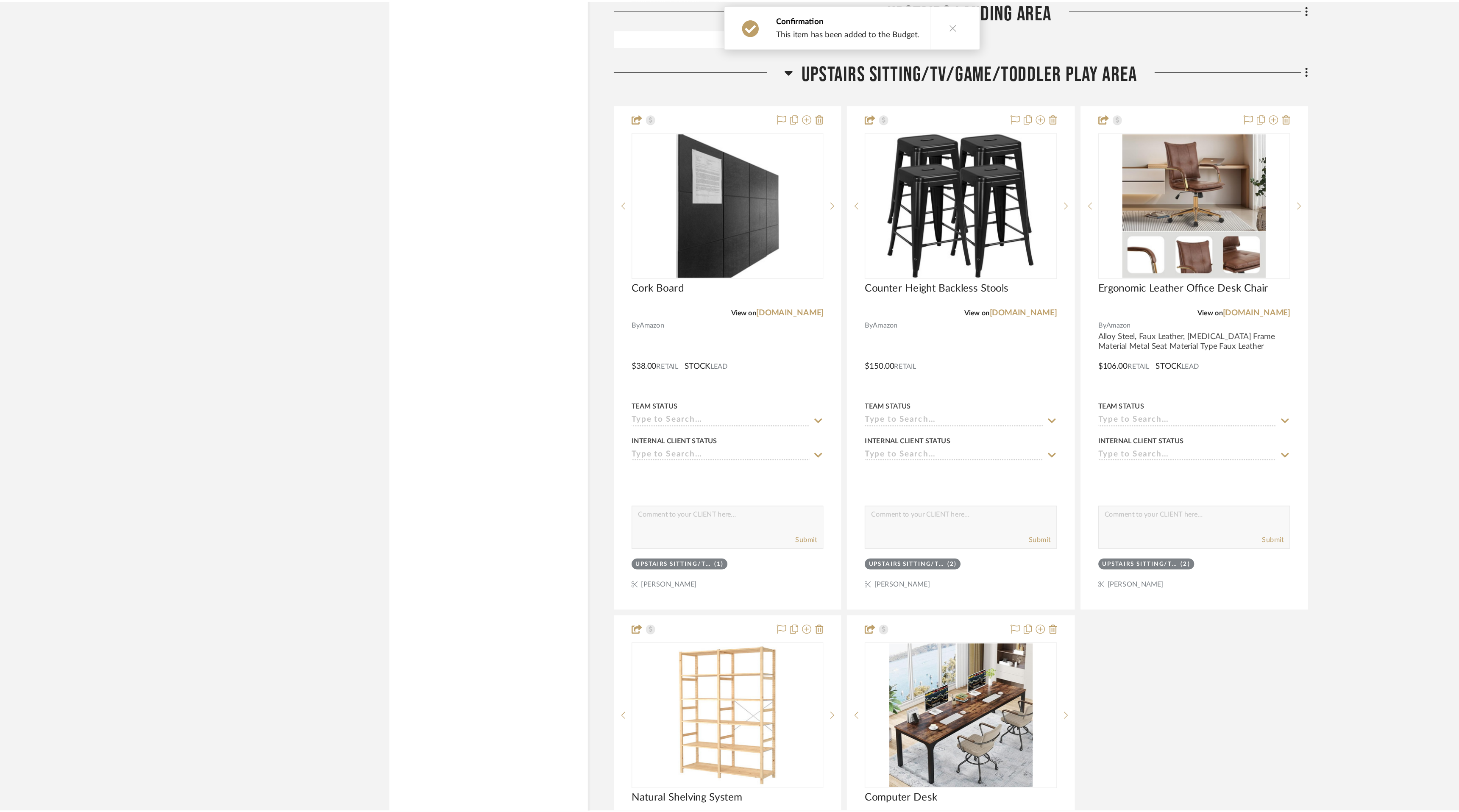
scroll to position [5465, 0]
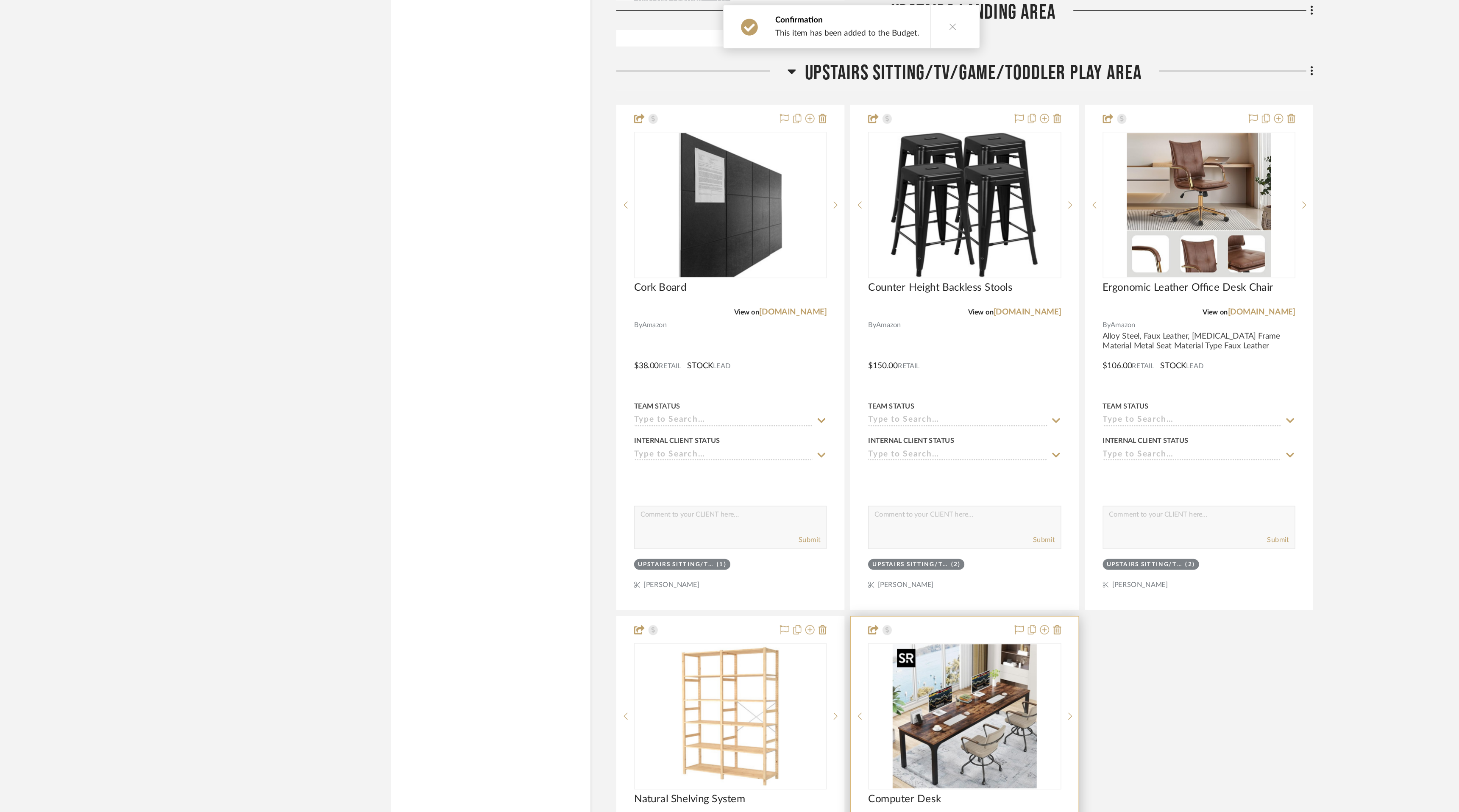
click at [826, 522] on img "0" at bounding box center [813, 527] width 106 height 106
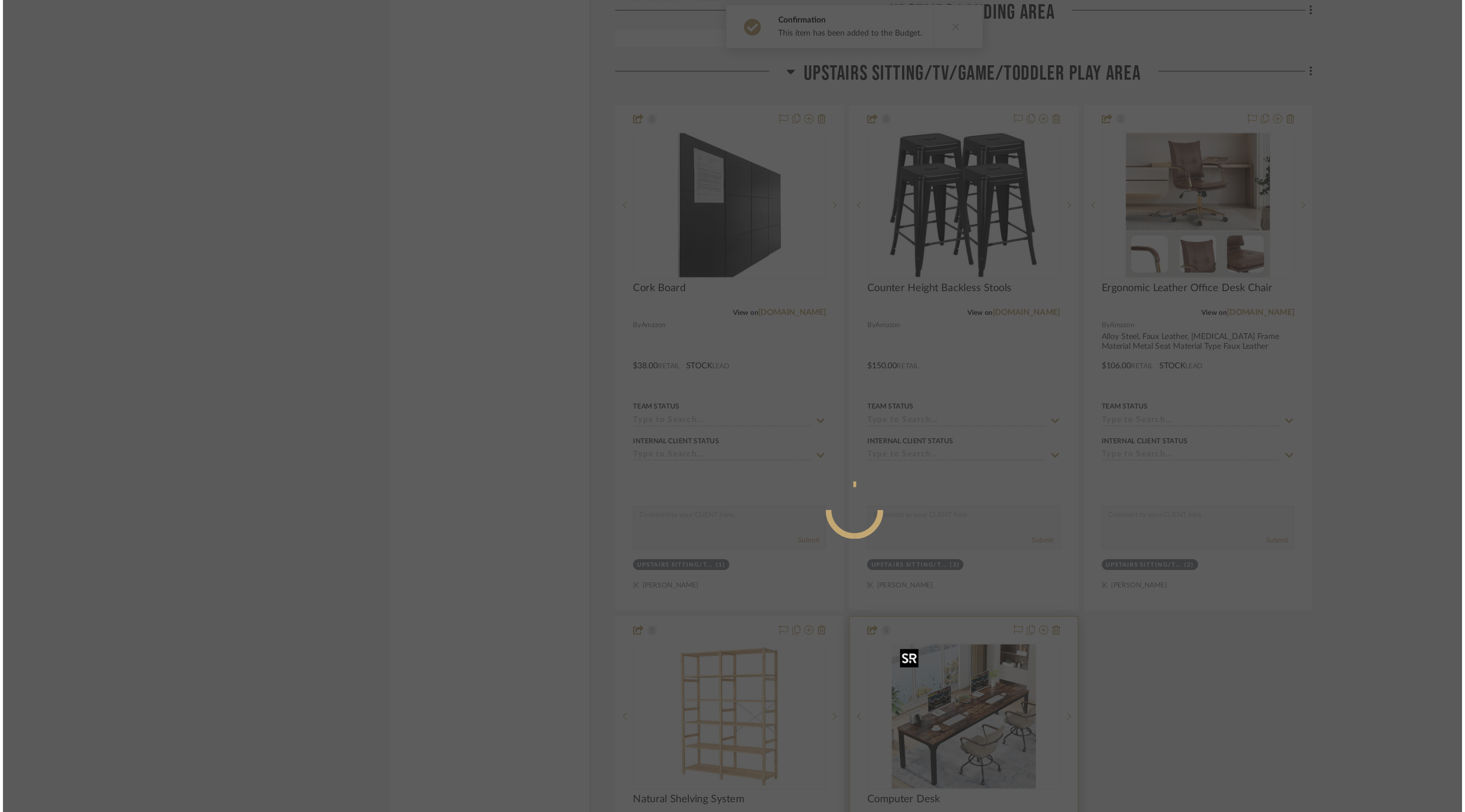
scroll to position [0, 0]
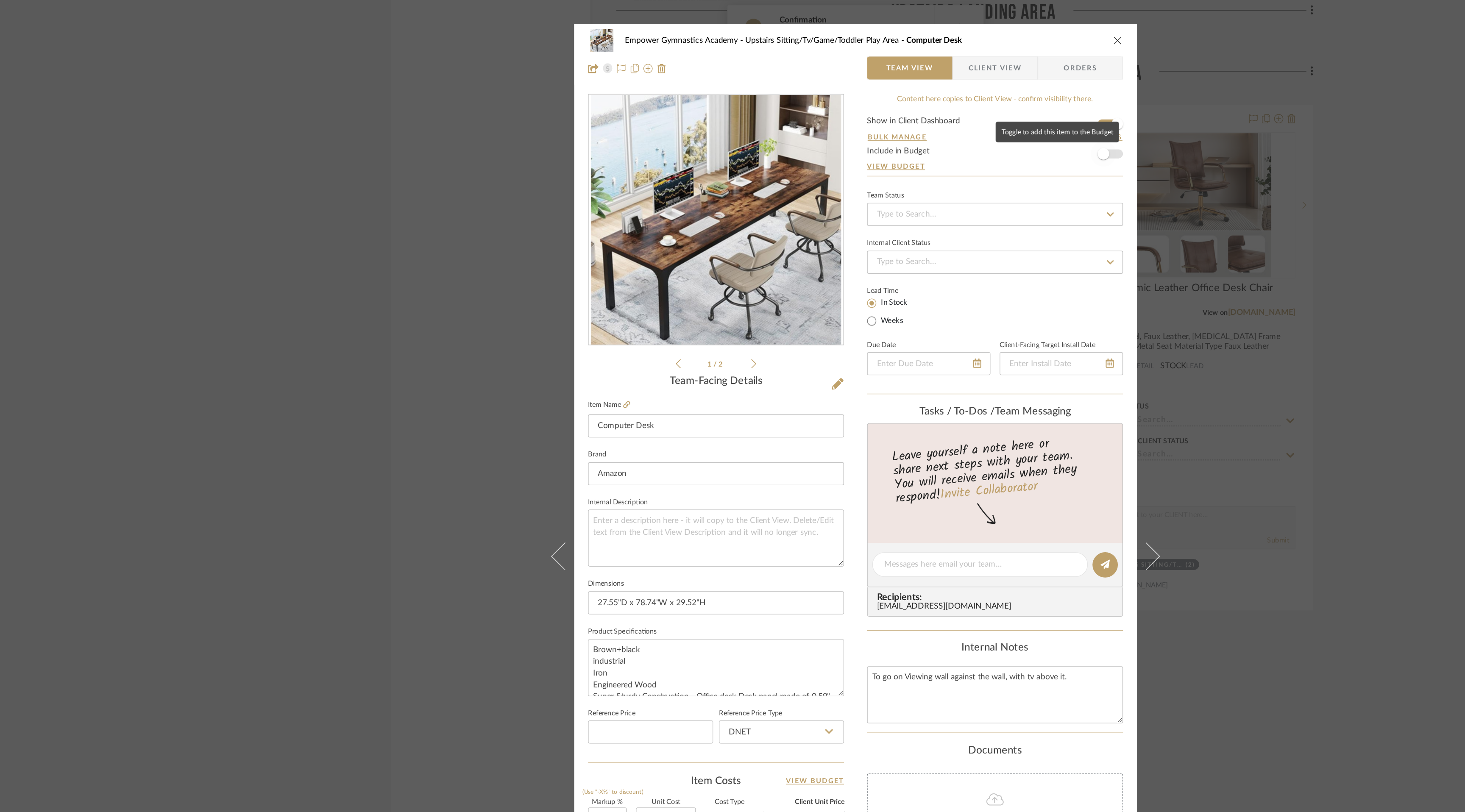
click at [920, 114] on span "button" at bounding box center [914, 113] width 19 height 19
click at [922, 30] on icon "close" at bounding box center [925, 30] width 7 height 7
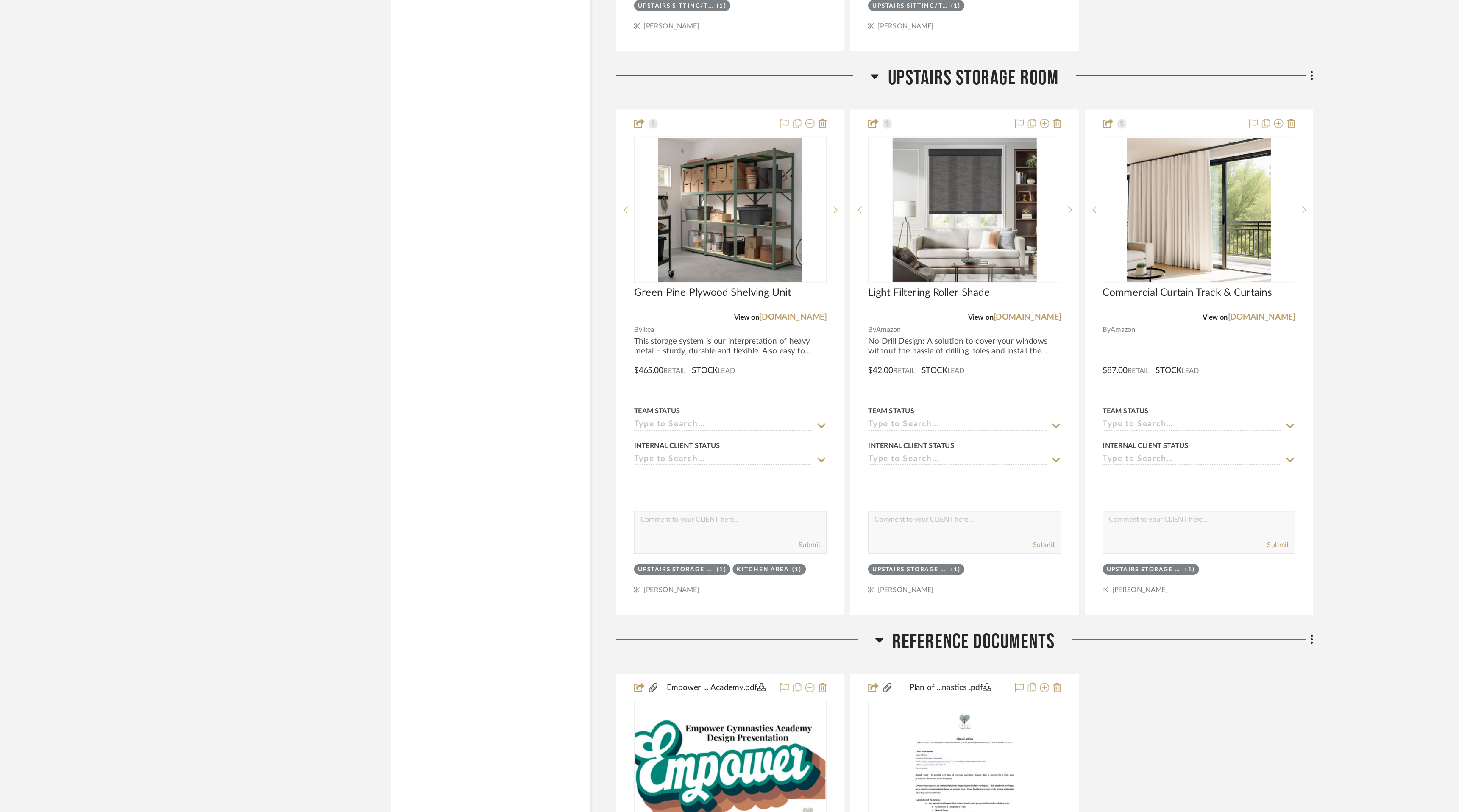
scroll to position [6045, 0]
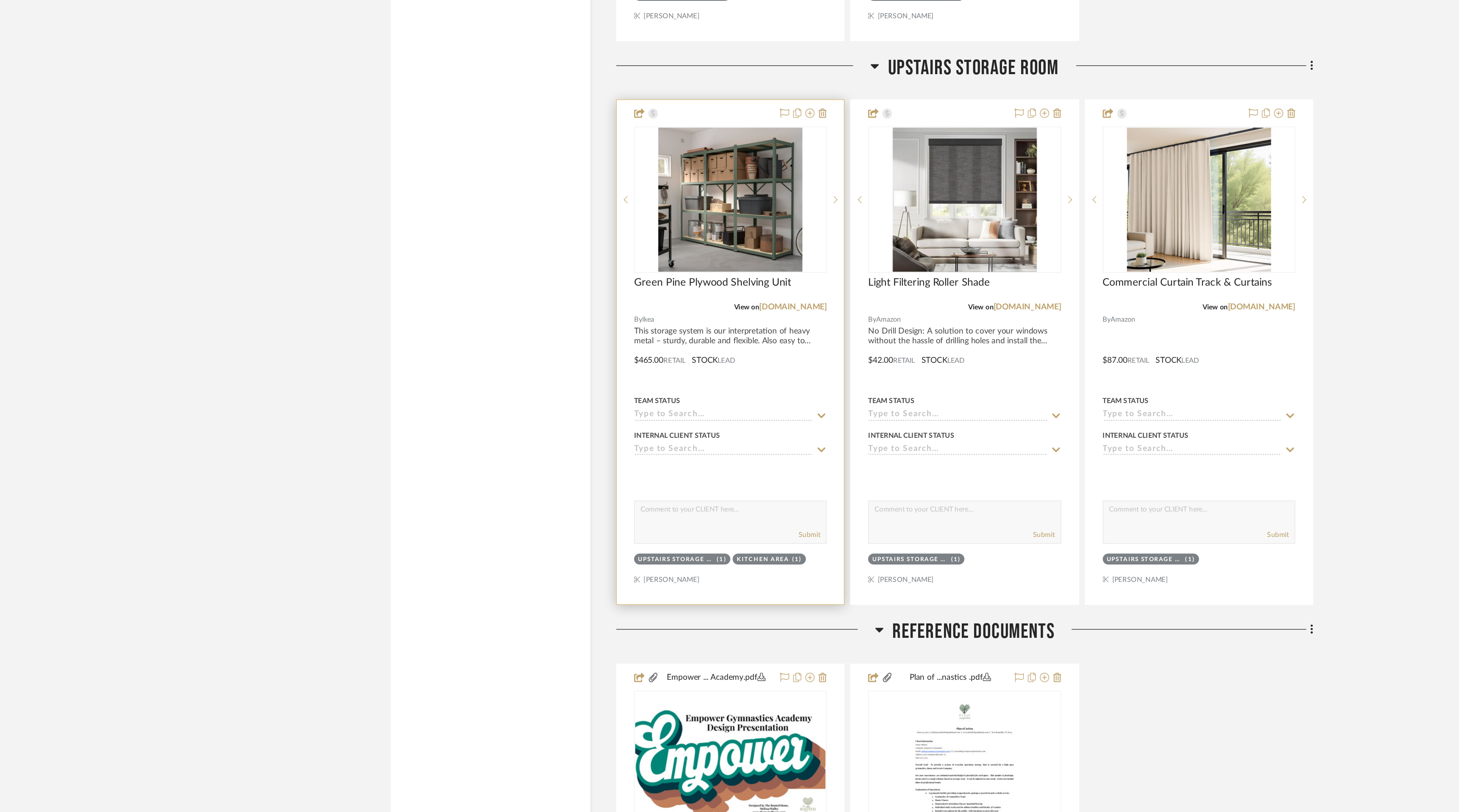
click at [628, 508] on div "Team Status" at bounding box center [640, 509] width 142 height 7
click at [637, 470] on div at bounding box center [640, 474] width 167 height 371
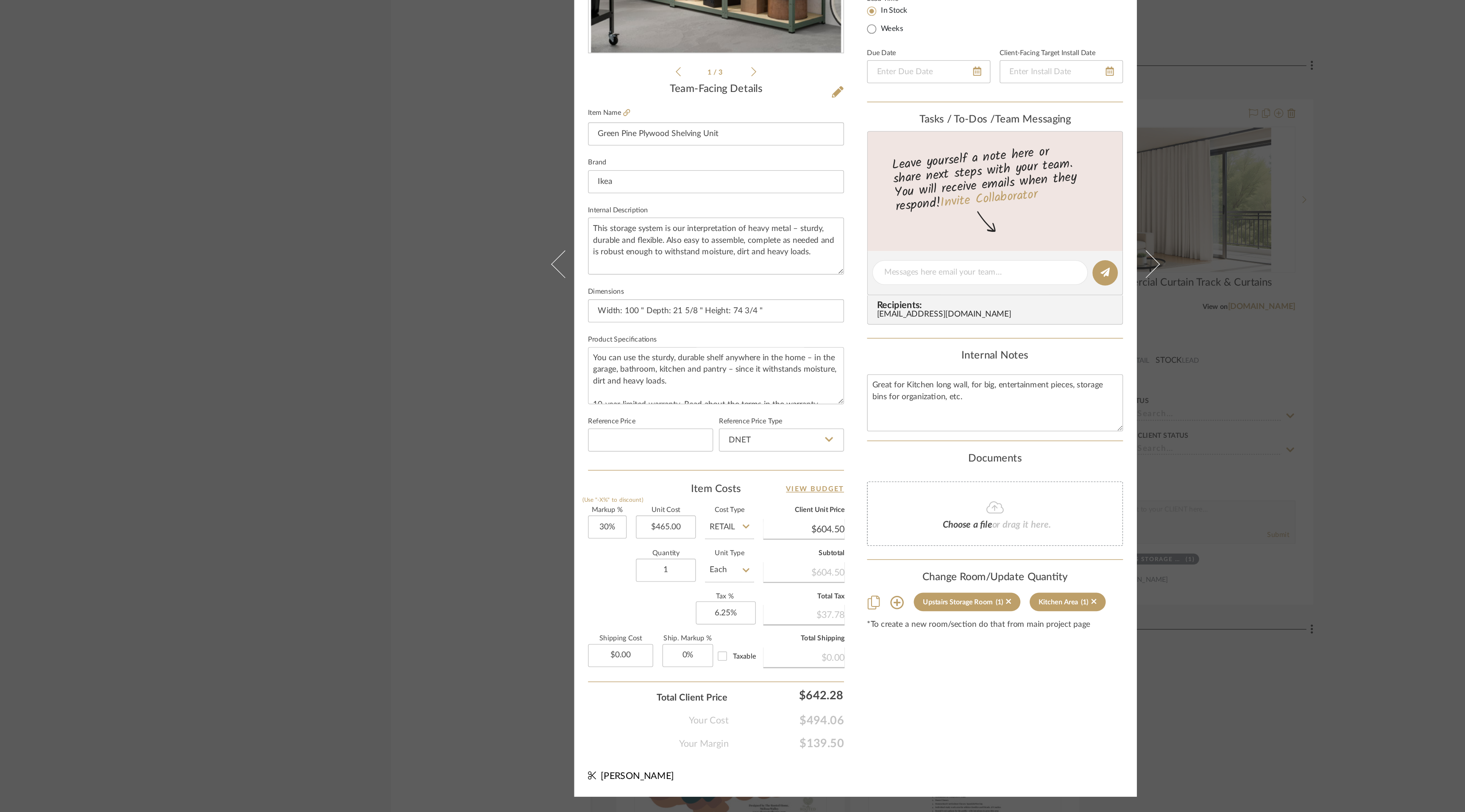
scroll to position [0, 0]
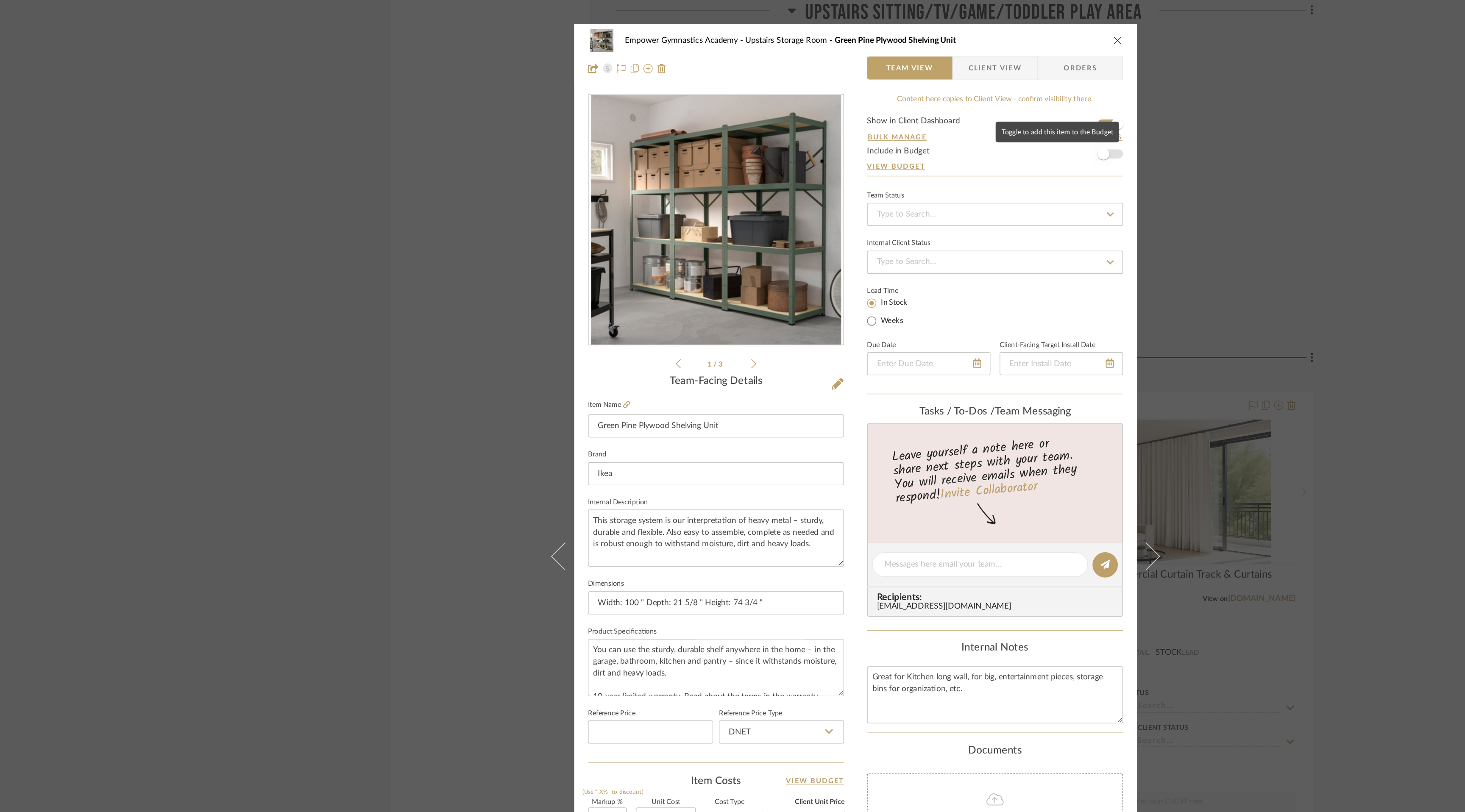
click at [919, 113] on span "button" at bounding box center [914, 113] width 19 height 19
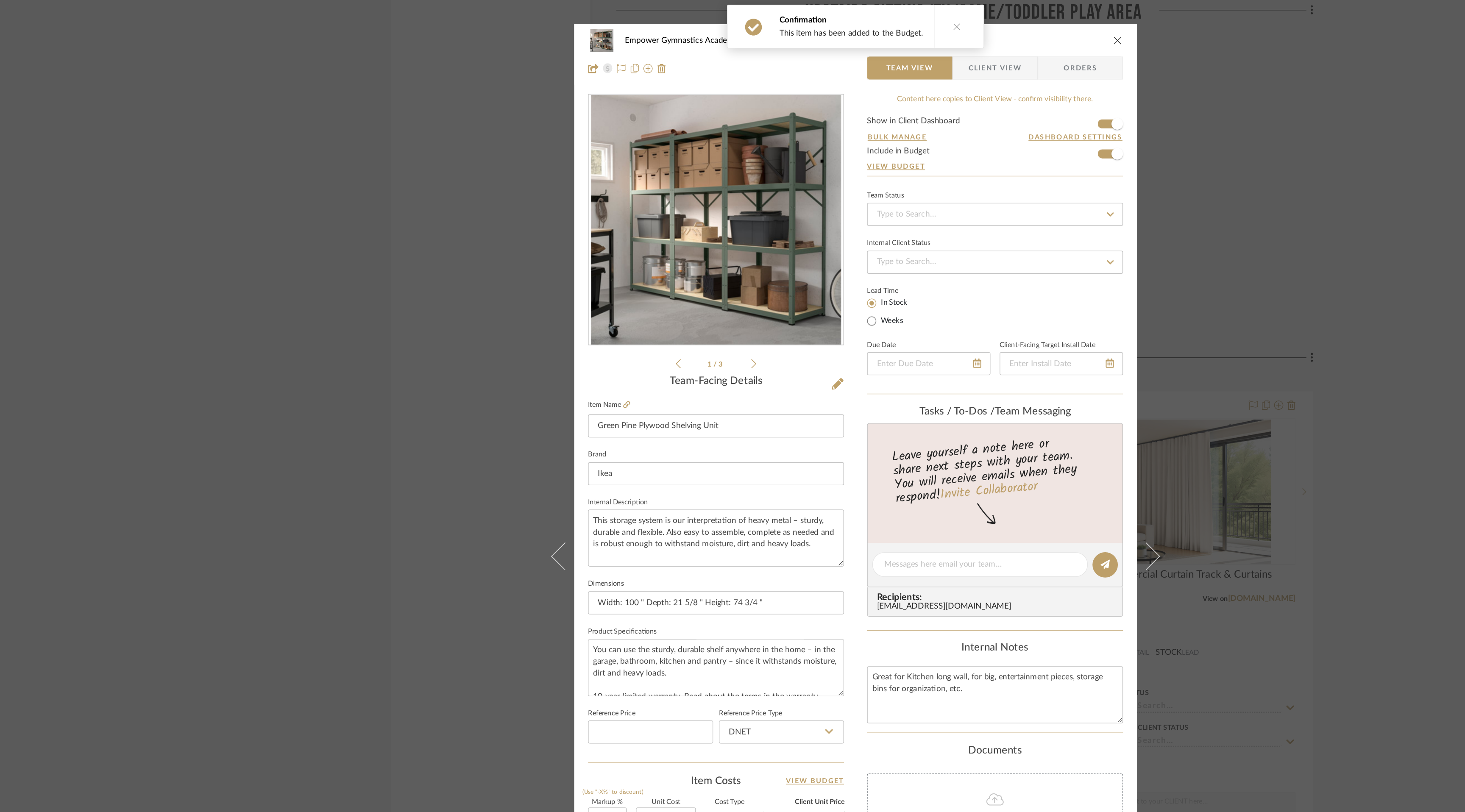
click at [922, 31] on icon "close" at bounding box center [925, 30] width 7 height 7
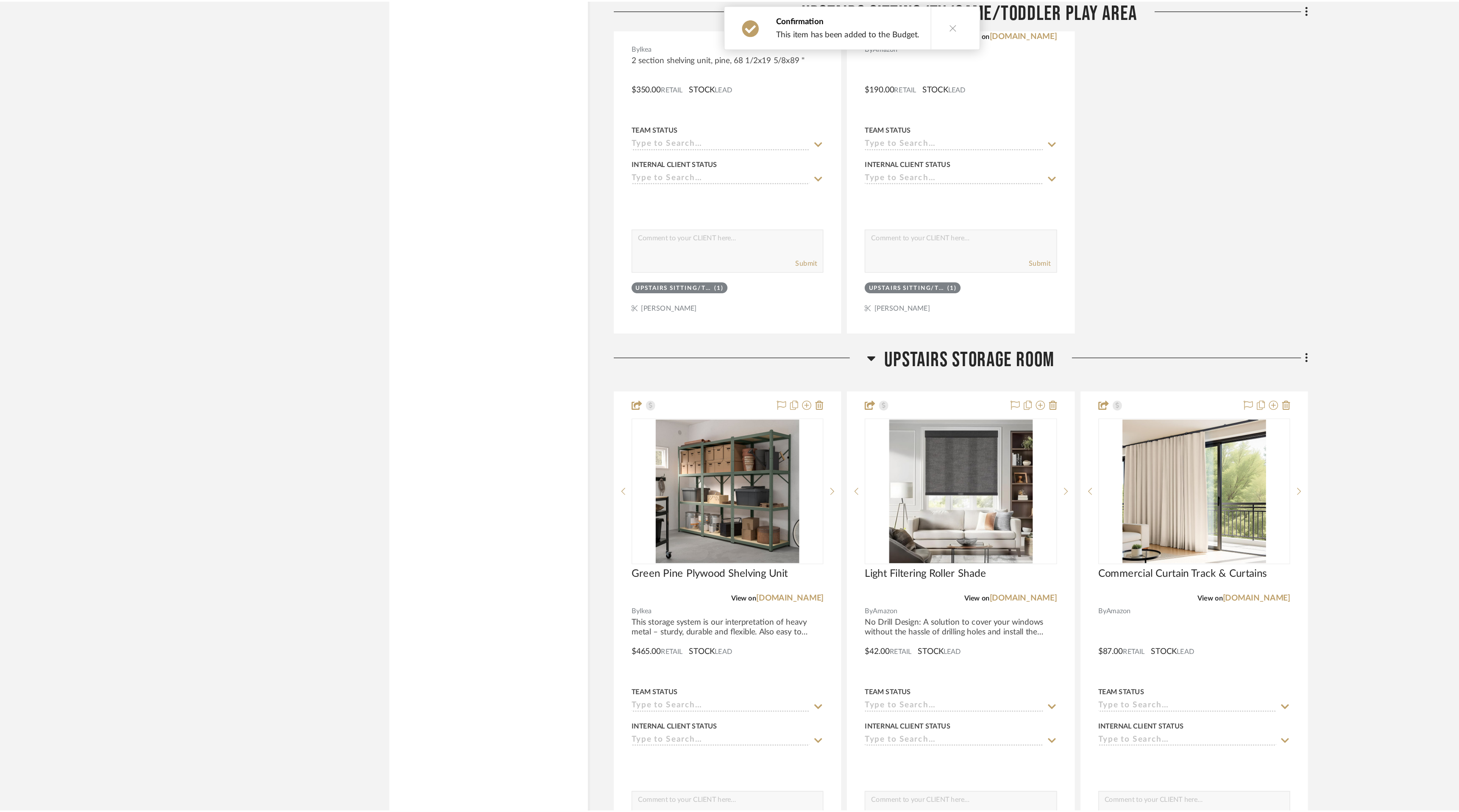
scroll to position [6045, 0]
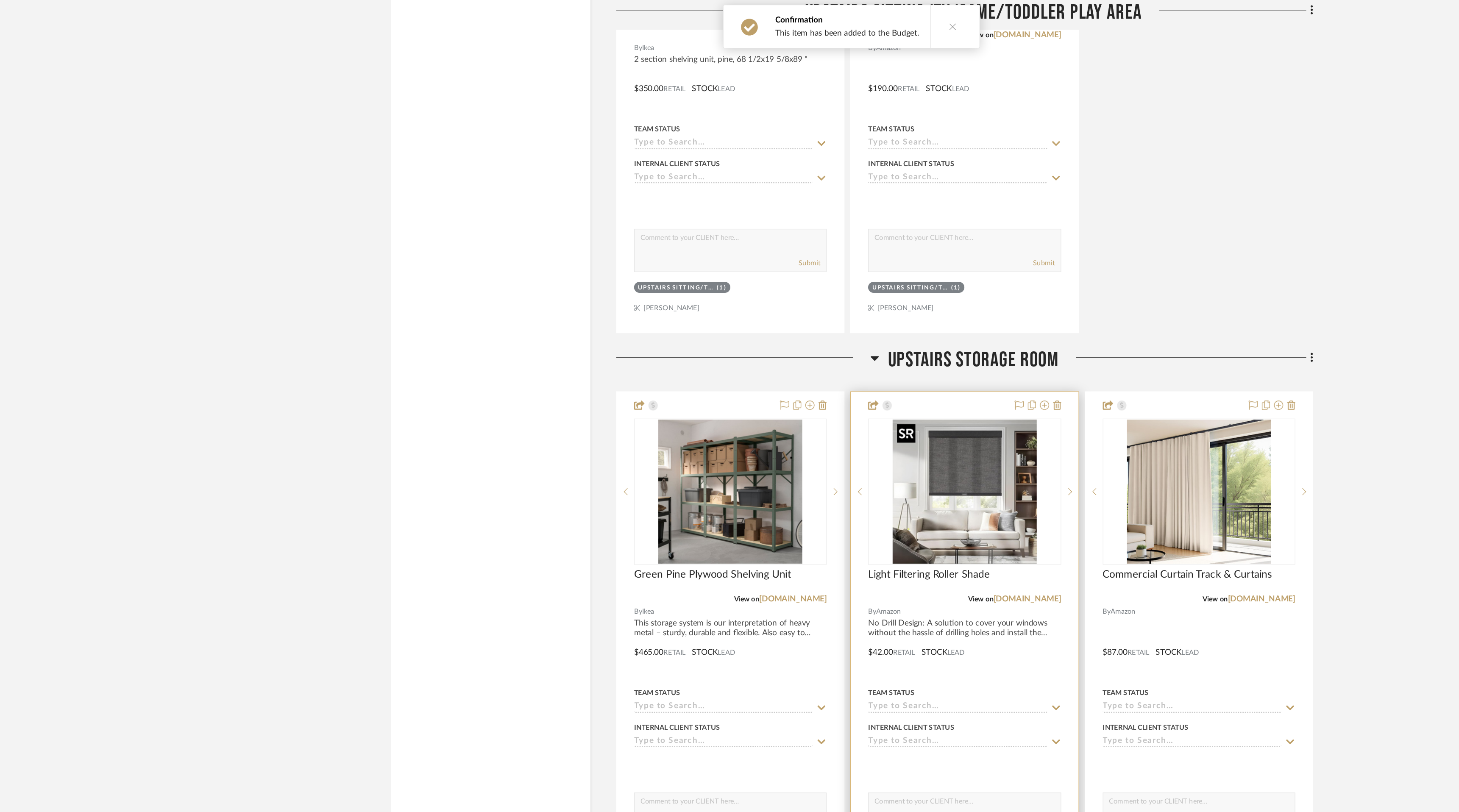
click at [799, 379] on img "0" at bounding box center [813, 362] width 106 height 106
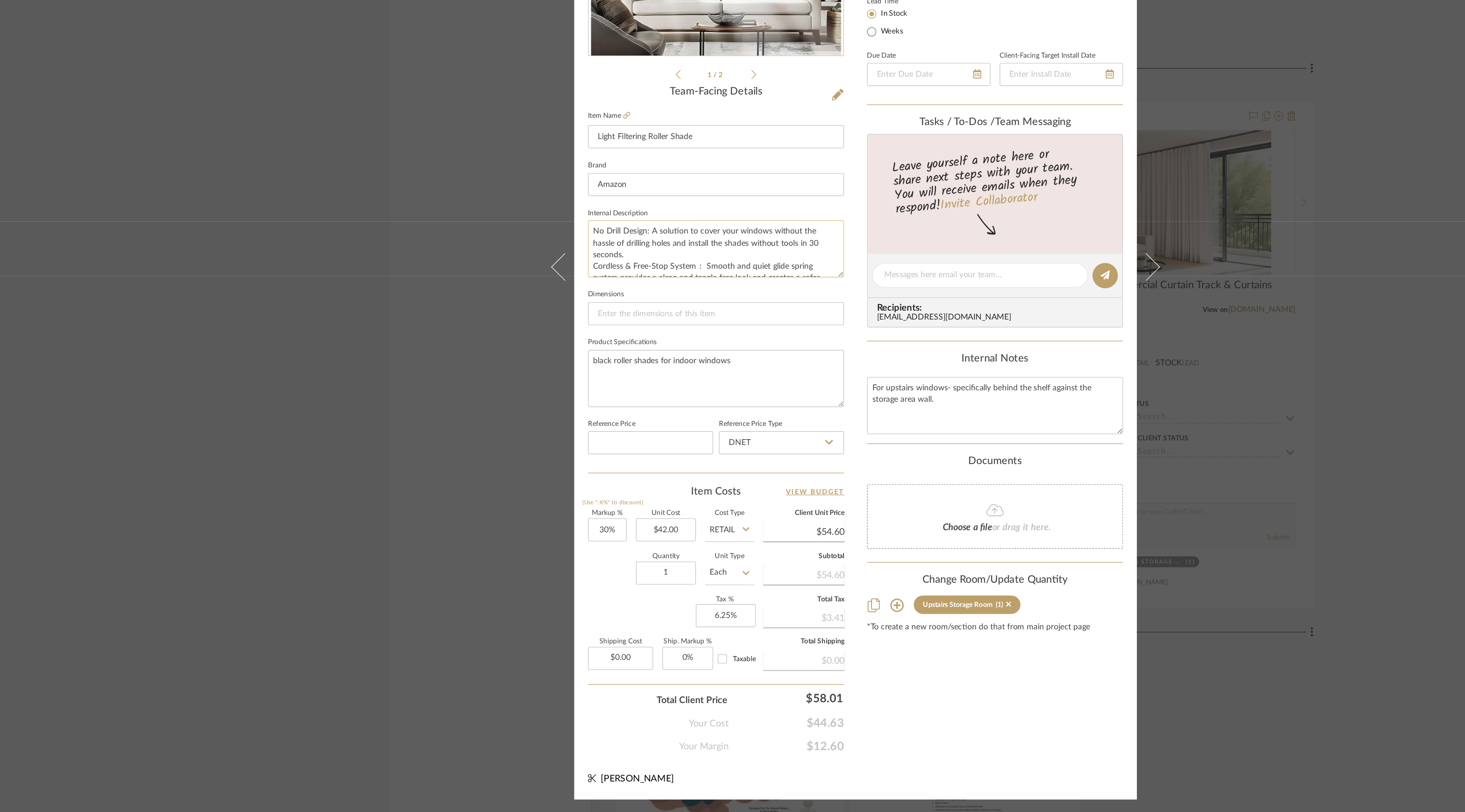
scroll to position [0, 0]
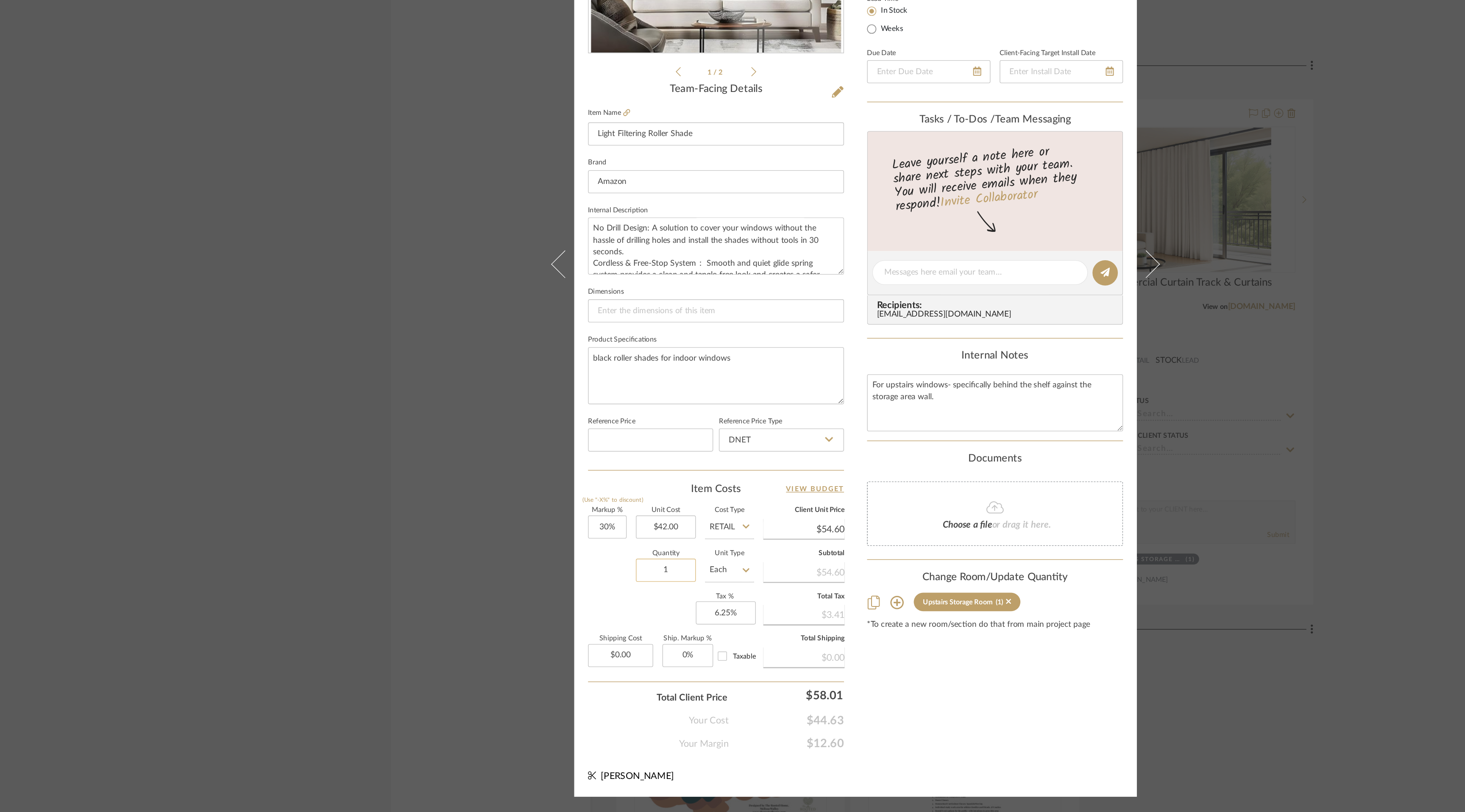
click at [593, 633] on input "1" at bounding box center [593, 634] width 44 height 17
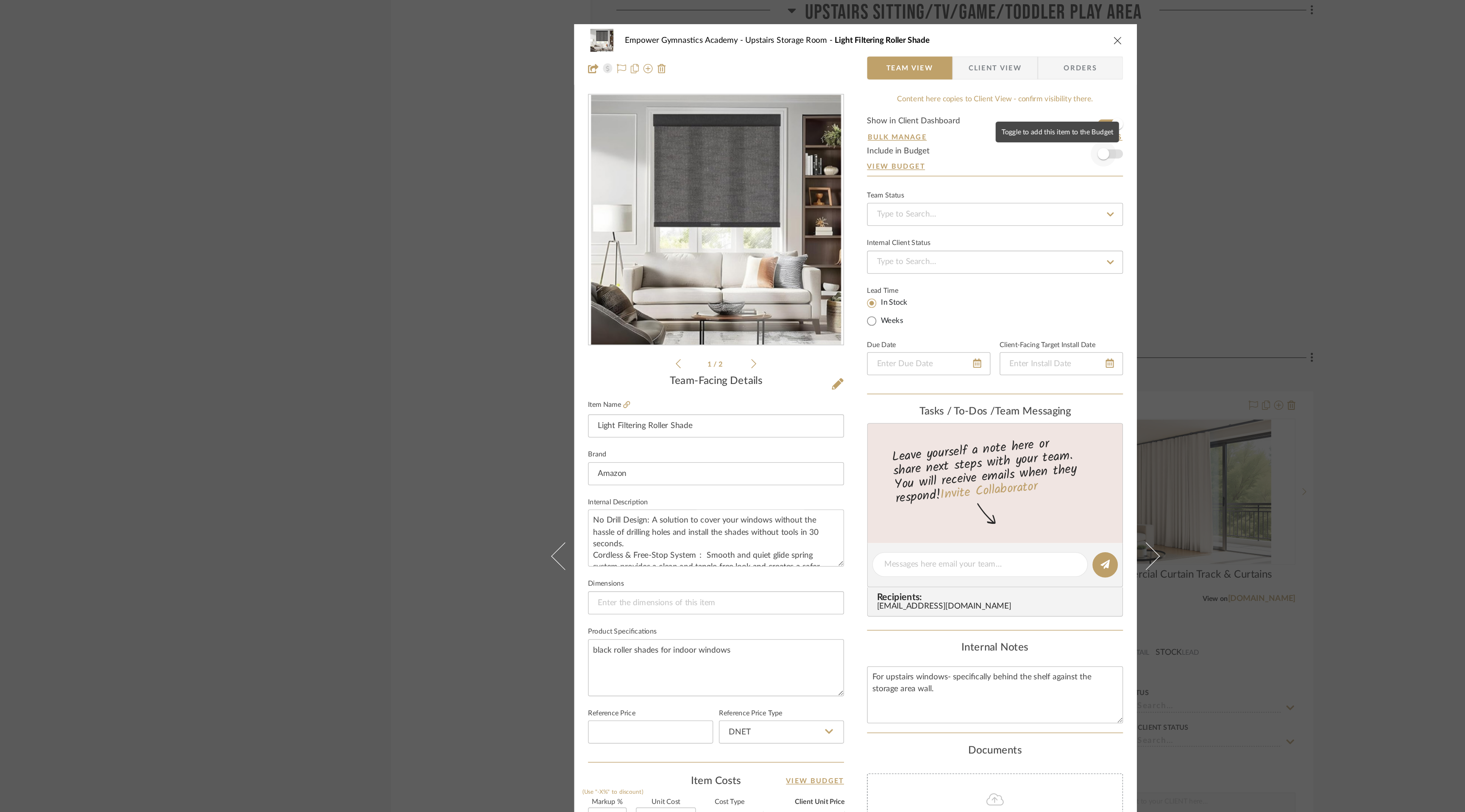
type input "2"
click at [916, 112] on span "button" at bounding box center [914, 113] width 19 height 19
click at [922, 31] on icon "close" at bounding box center [925, 30] width 7 height 7
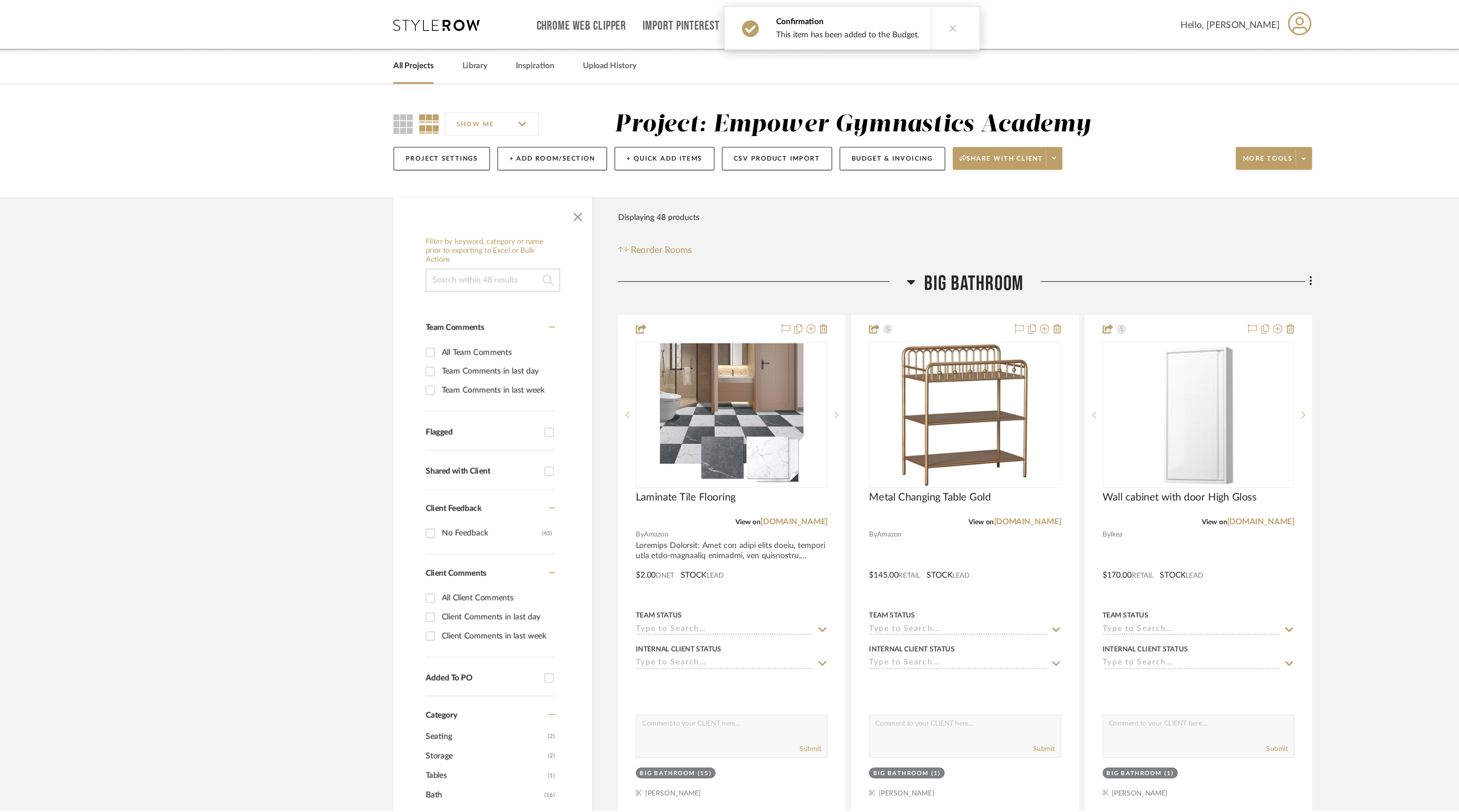
scroll to position [6045, 0]
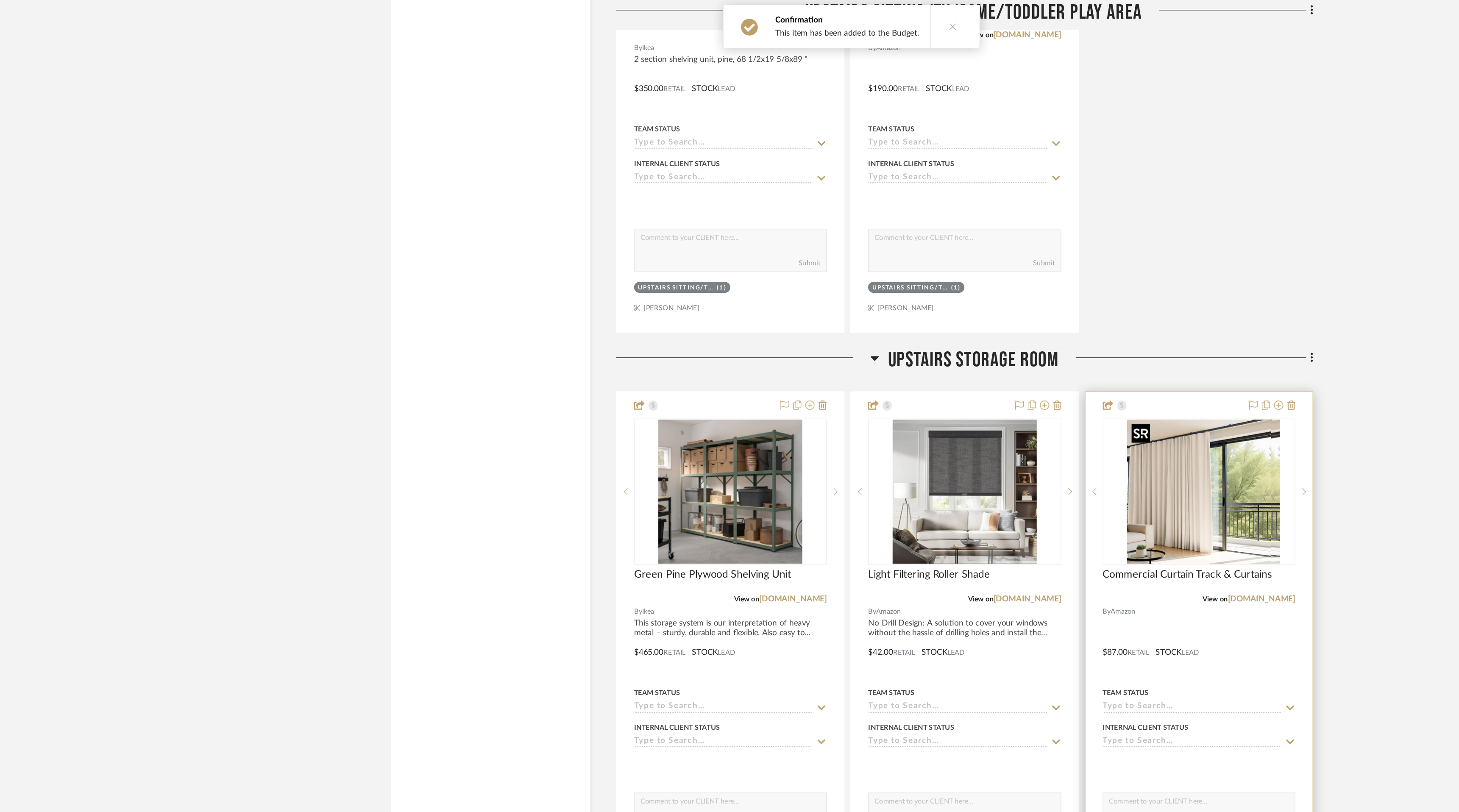
click at [956, 411] on div at bounding box center [985, 361] width 142 height 107
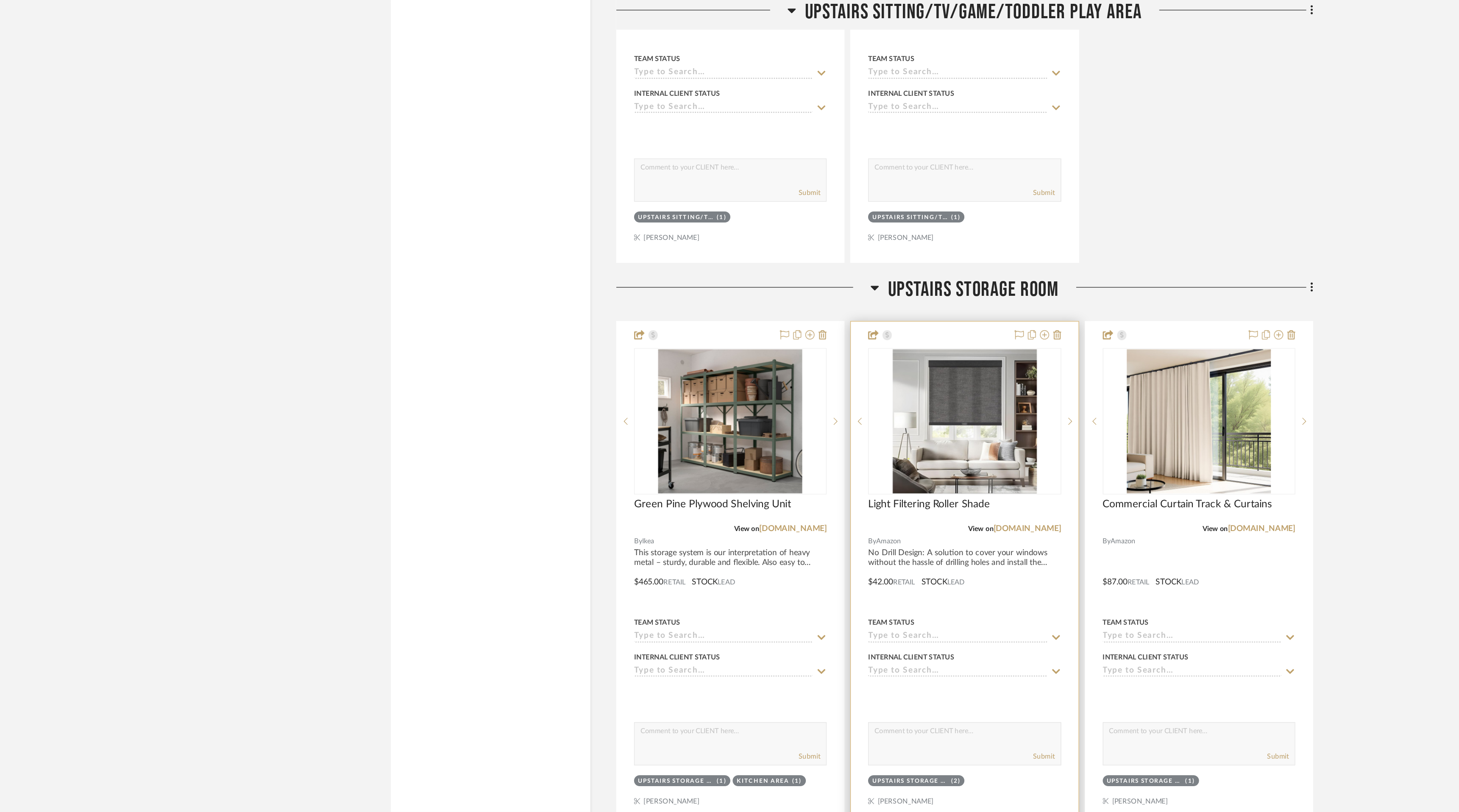
scroll to position [6016, 0]
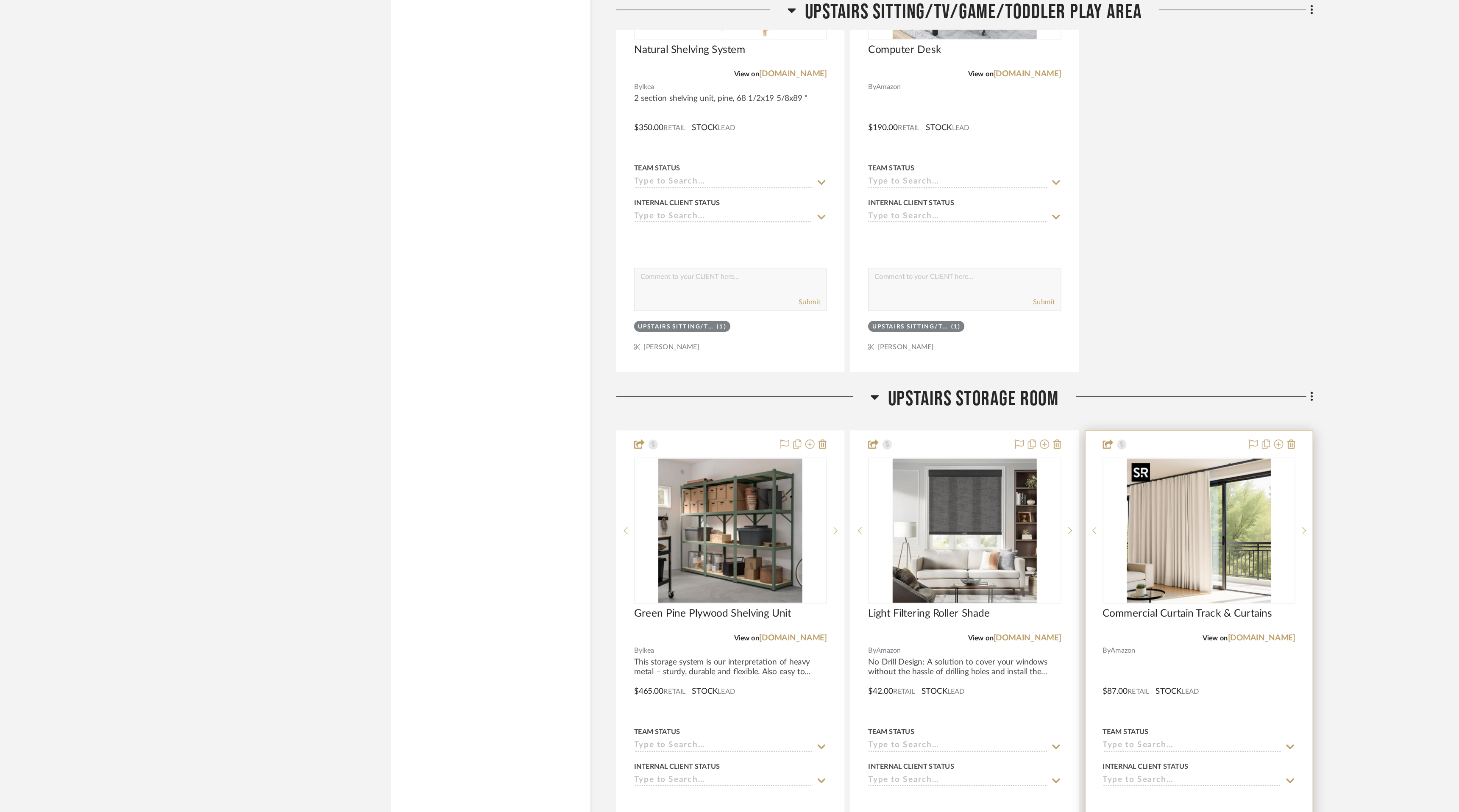
click at [981, 393] on img "0" at bounding box center [985, 390] width 106 height 106
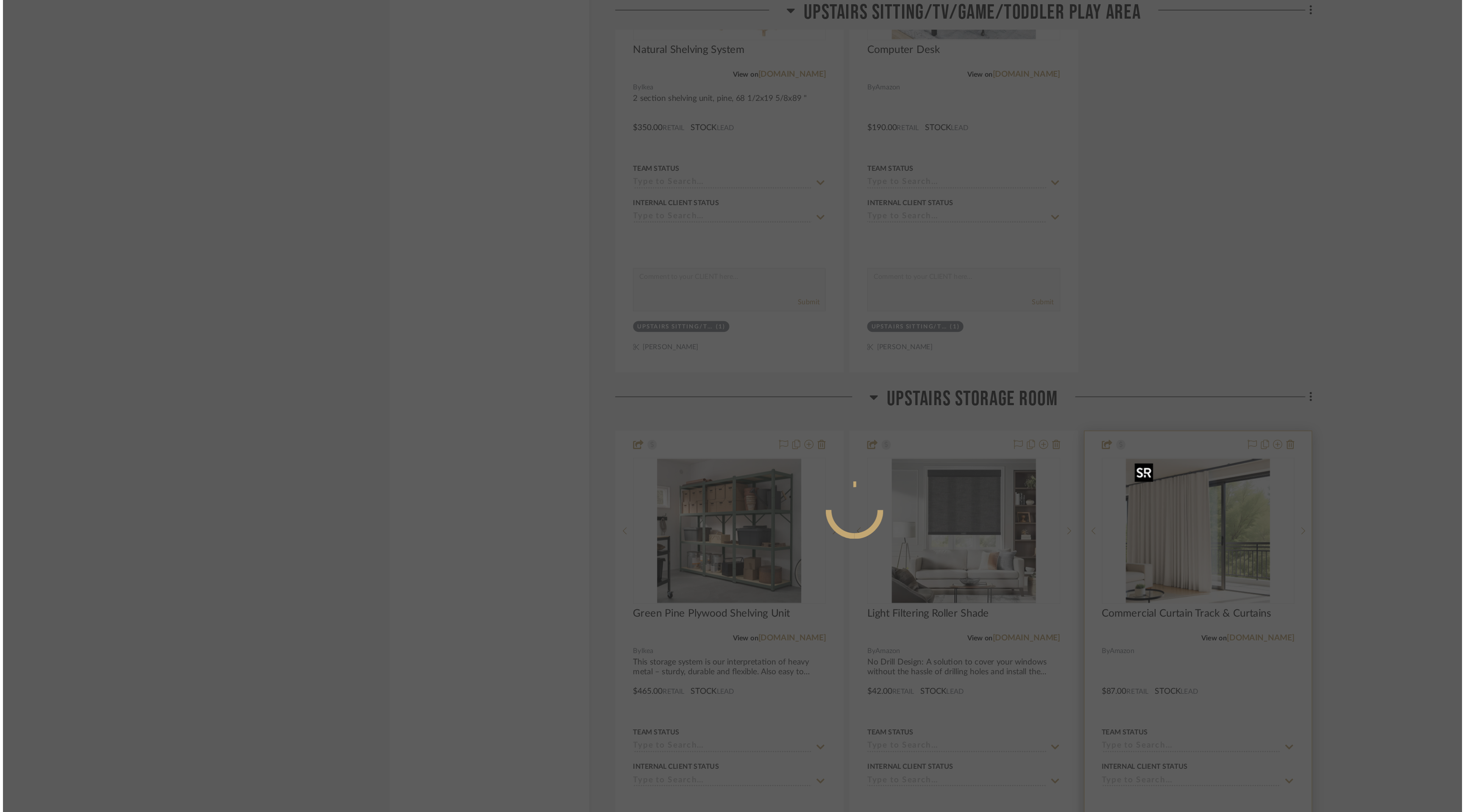
scroll to position [0, 0]
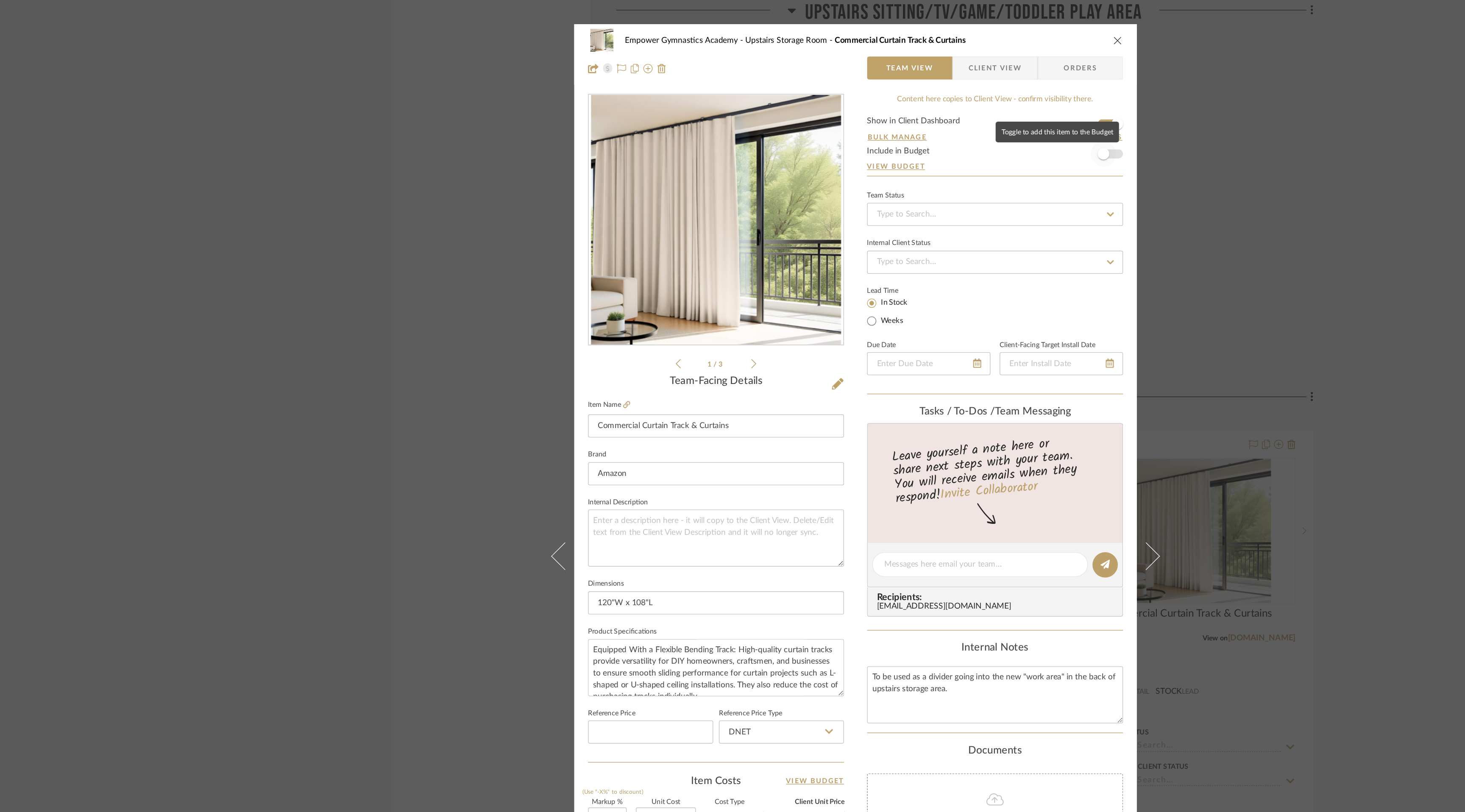
click at [918, 112] on span "button" at bounding box center [914, 113] width 19 height 19
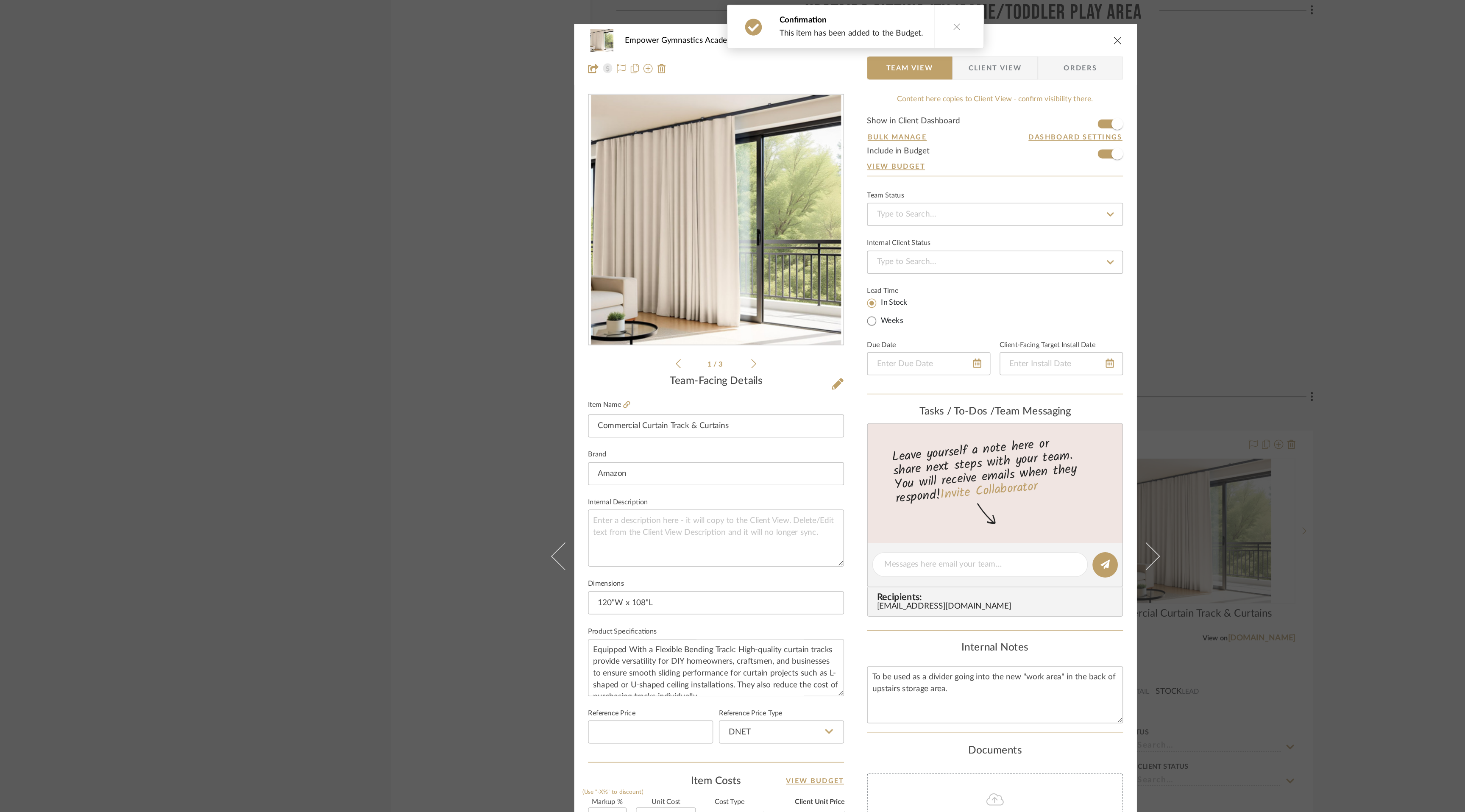
click at [923, 30] on icon "close" at bounding box center [925, 30] width 7 height 7
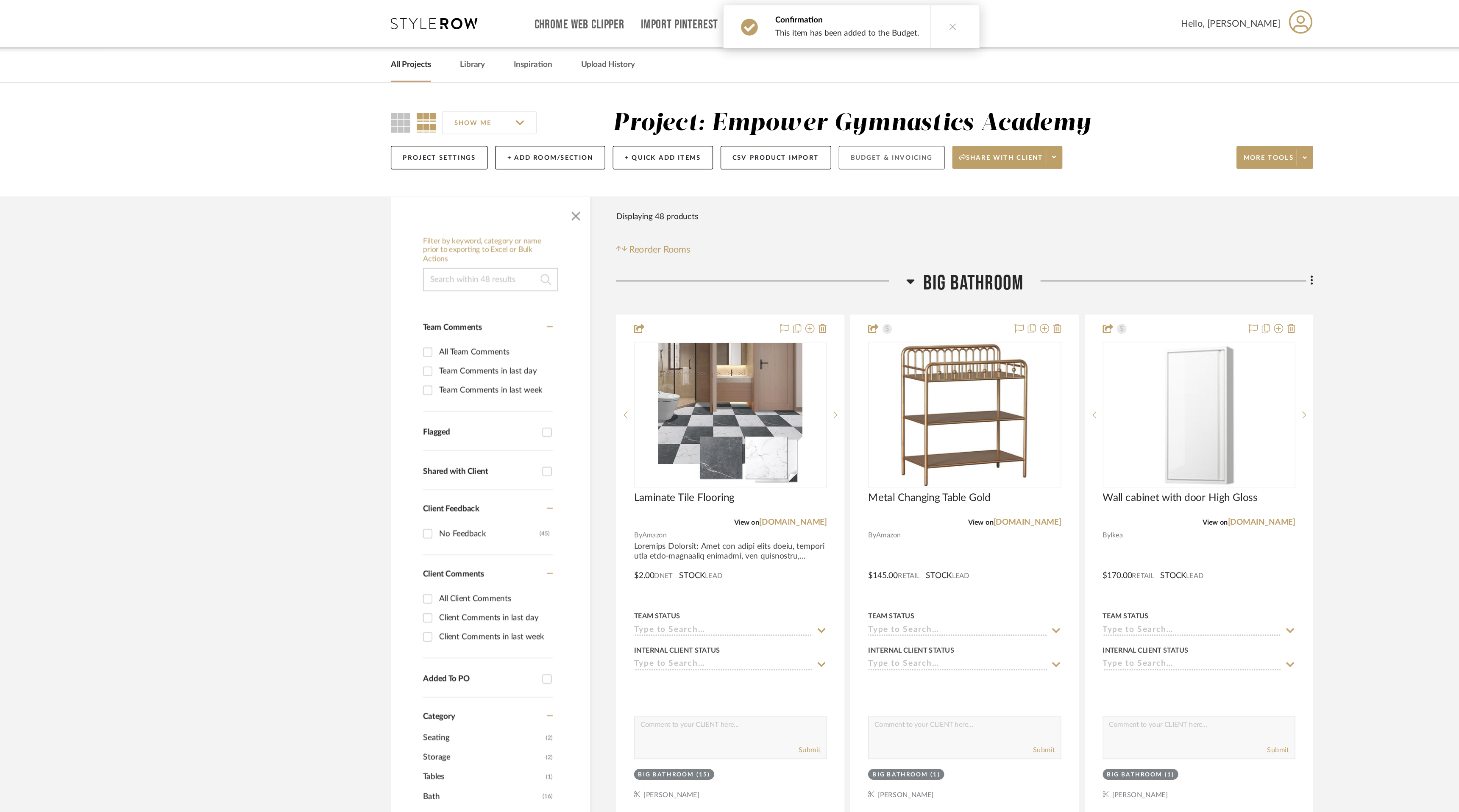
click at [768, 115] on button "Budget & Invoicing" at bounding box center [758, 116] width 78 height 18
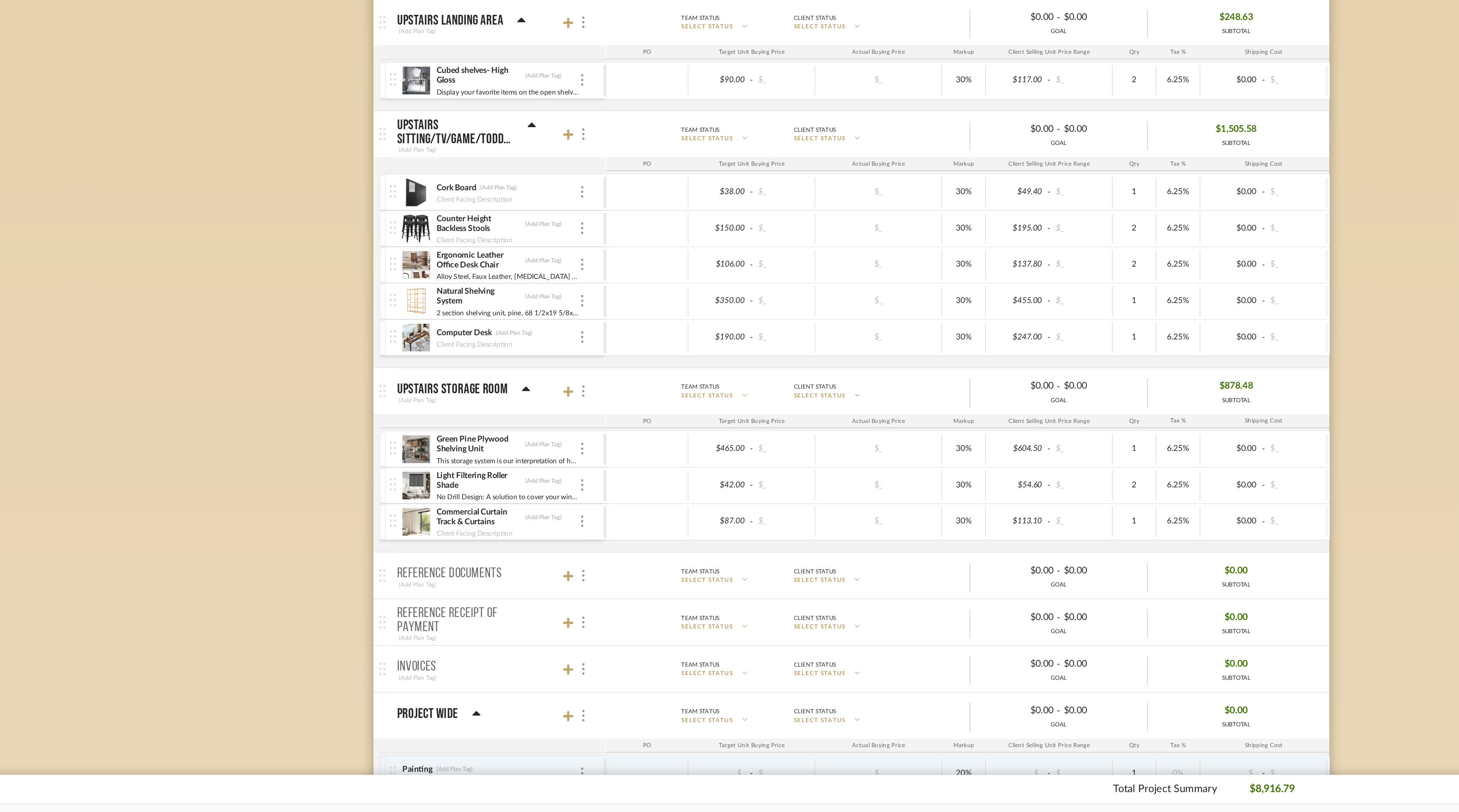
scroll to position [1339, 0]
